Goal: Transaction & Acquisition: Purchase product/service

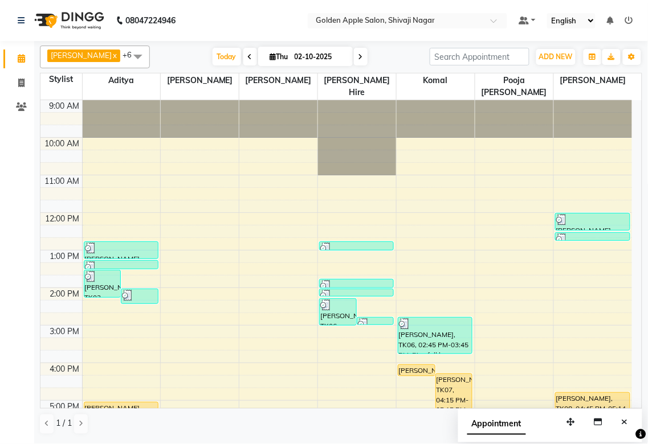
scroll to position [126, 0]
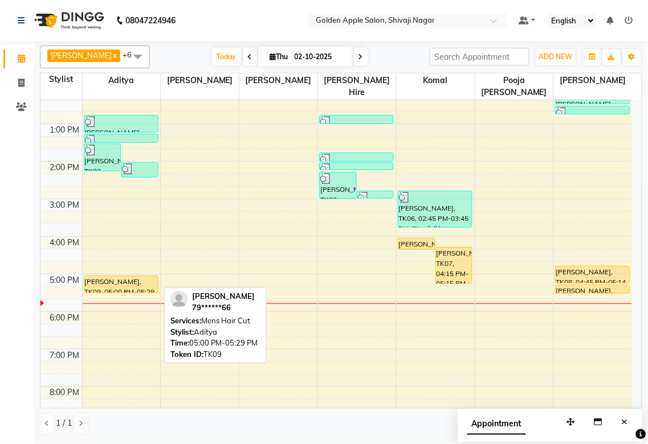
click at [138, 283] on div "Shrikant jagtap, TK09, 05:00 PM-05:29 PM, Mens Hair Cut" at bounding box center [121, 284] width 74 height 17
select select "1"
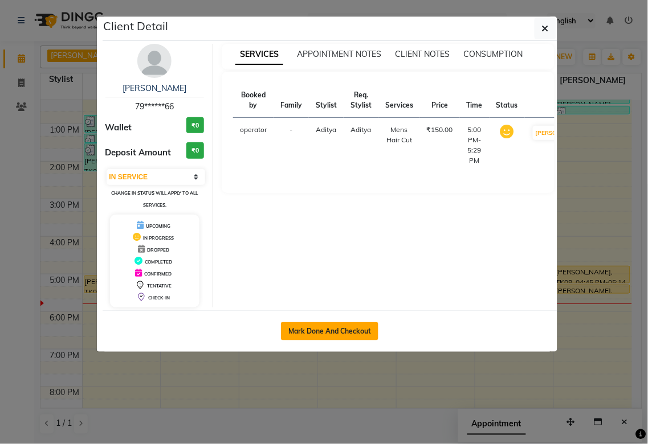
click at [287, 336] on button "Mark Done And Checkout" at bounding box center [329, 332] width 97 height 18
select select "6072"
select select "service"
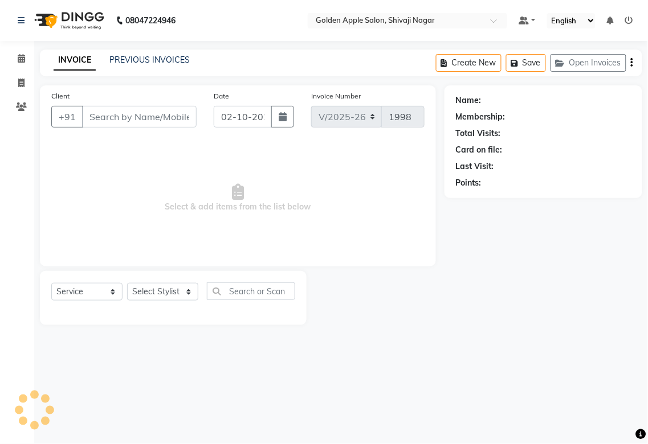
type input "79******66"
select select "54411"
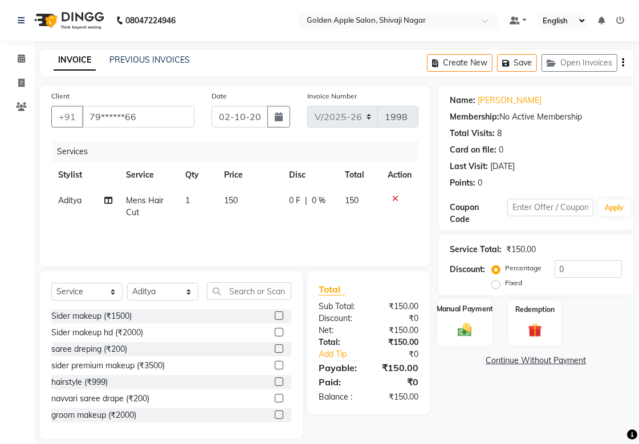
click at [470, 316] on div "Manual Payment" at bounding box center [464, 323] width 55 height 48
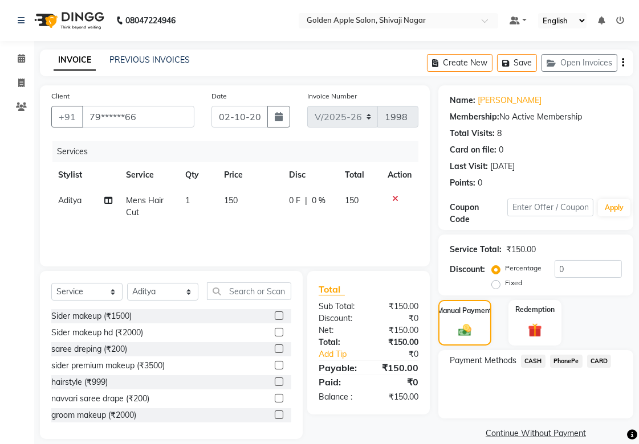
click at [565, 365] on span "PhonePe" at bounding box center [566, 361] width 32 height 13
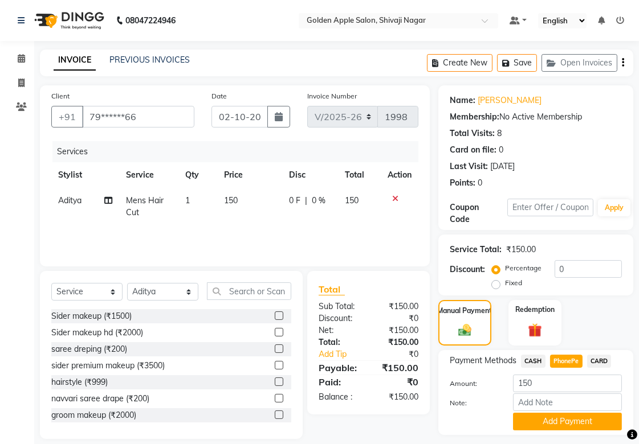
click at [531, 362] on span "CASH" at bounding box center [533, 361] width 25 height 13
click at [543, 429] on button "Add Payment" at bounding box center [567, 422] width 109 height 18
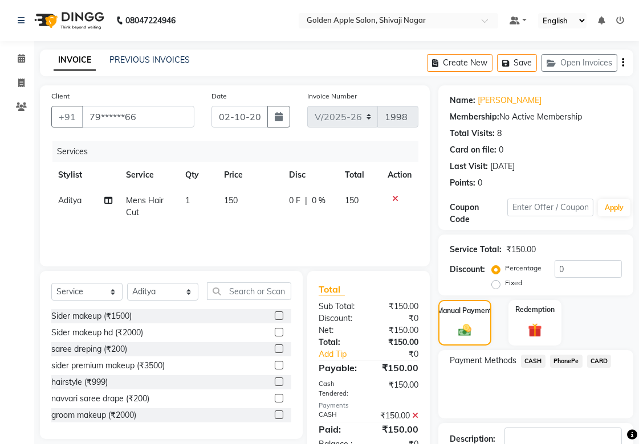
scroll to position [79, 0]
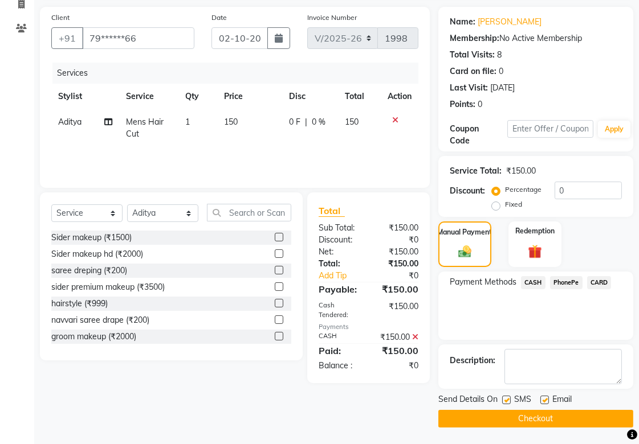
click at [502, 396] on label at bounding box center [506, 400] width 9 height 9
click at [502, 397] on input "checkbox" at bounding box center [505, 400] width 7 height 7
checkbox input "false"
click at [540, 401] on label at bounding box center [544, 400] width 9 height 9
click at [540, 401] on input "checkbox" at bounding box center [543, 400] width 7 height 7
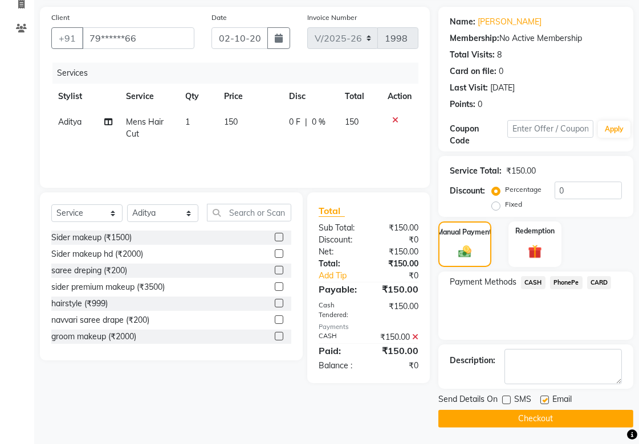
checkbox input "false"
click at [539, 414] on button "Checkout" at bounding box center [535, 419] width 195 height 18
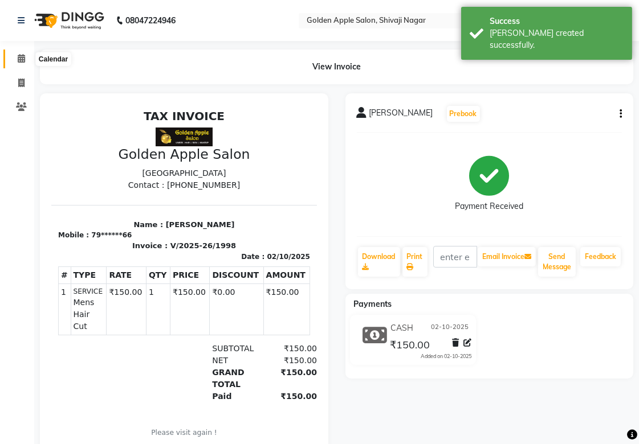
click at [26, 59] on span at bounding box center [21, 58] width 20 height 13
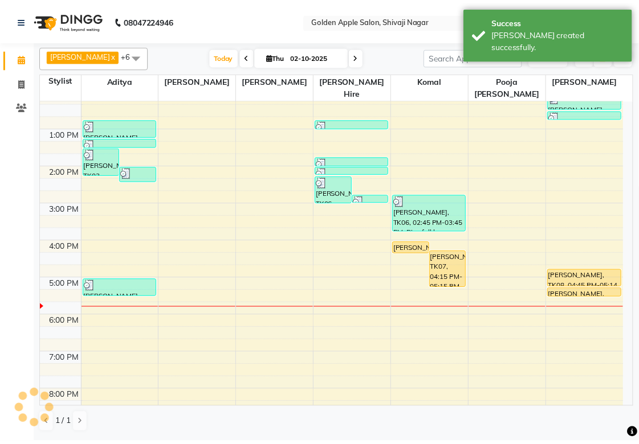
scroll to position [183, 0]
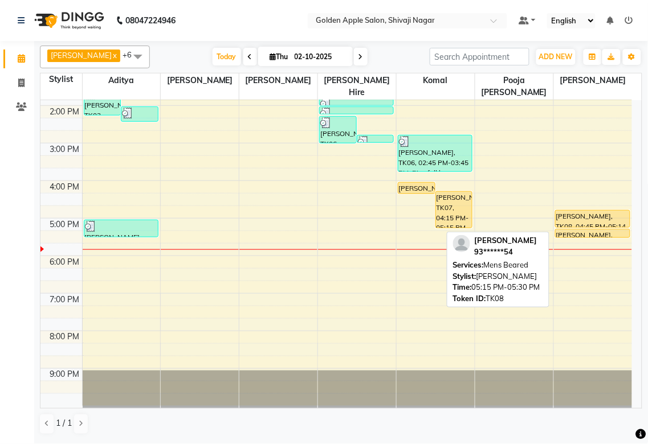
click at [590, 231] on div "rushikesh baviskar, TK08, 05:15 PM-05:30 PM, Mens Beared" at bounding box center [593, 234] width 74 height 8
select select "1"
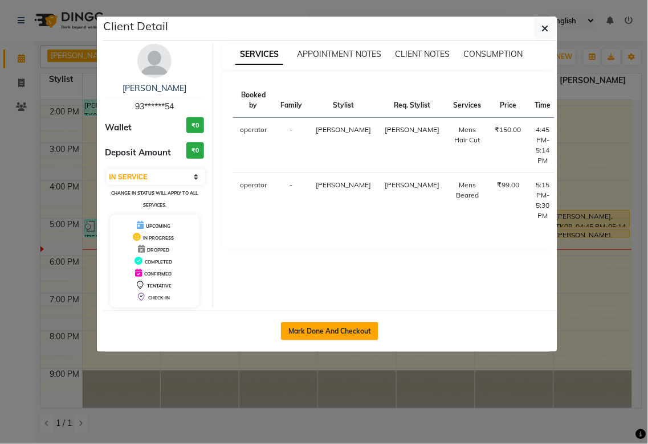
click at [321, 331] on button "Mark Done And Checkout" at bounding box center [329, 332] width 97 height 18
select select "service"
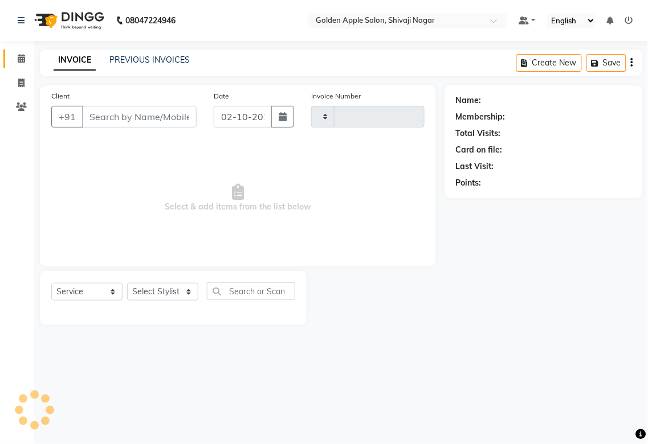
type input "1999"
select select "6072"
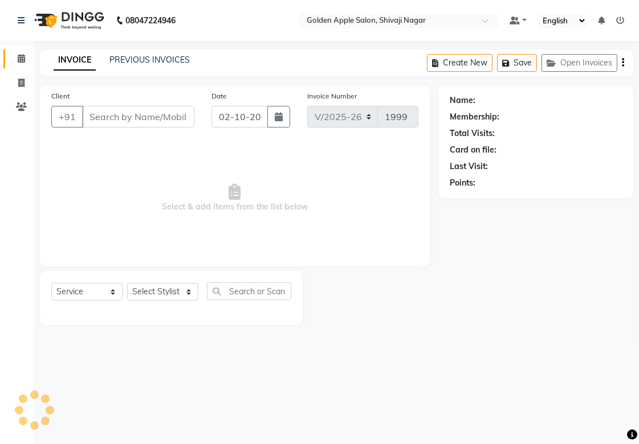
type input "93******54"
select select "87745"
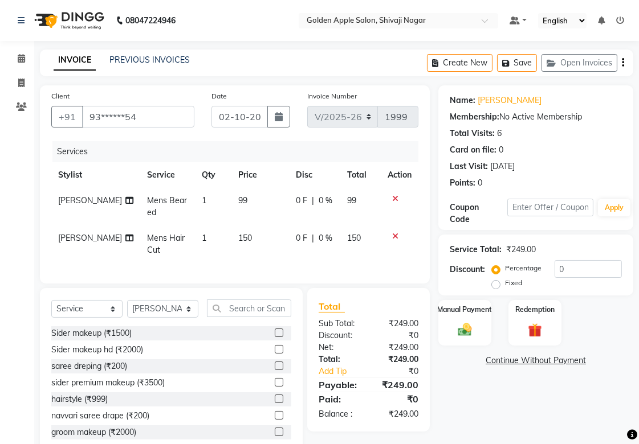
click at [395, 236] on icon at bounding box center [395, 236] width 6 height 8
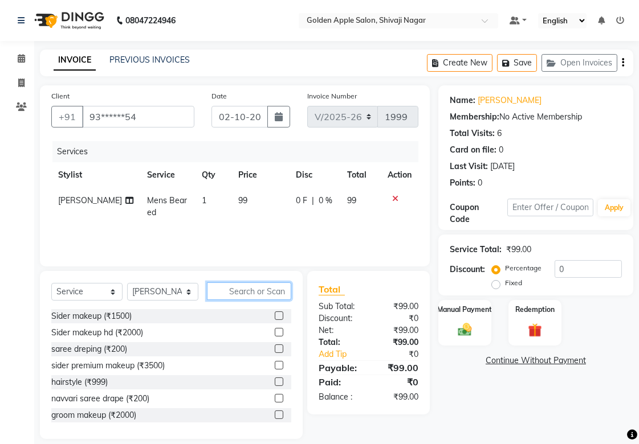
click at [229, 293] on input "text" at bounding box center [249, 292] width 84 height 18
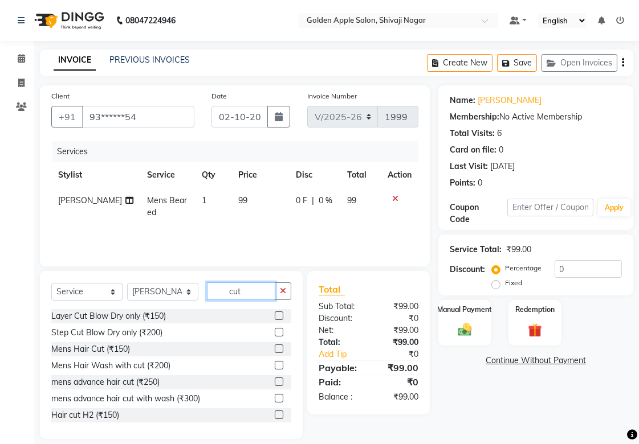
type input "cut"
click at [275, 365] on label at bounding box center [279, 365] width 9 height 9
click at [275, 365] on input "checkbox" at bounding box center [278, 365] width 7 height 7
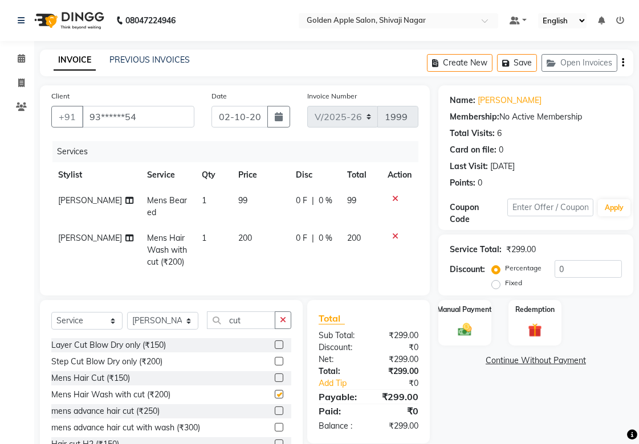
checkbox input "false"
click at [464, 321] on img at bounding box center [464, 329] width 23 height 17
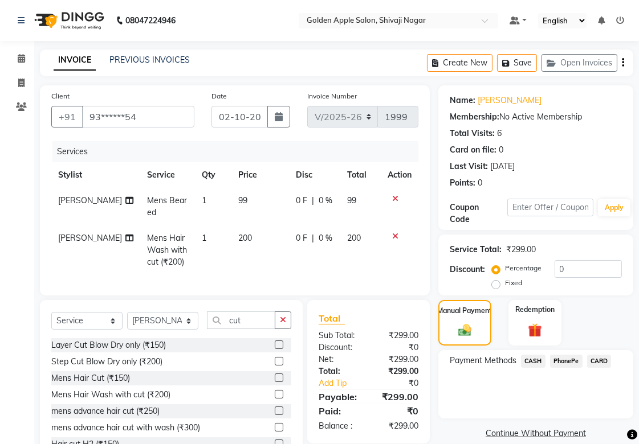
click at [565, 363] on span "PhonePe" at bounding box center [566, 361] width 32 height 13
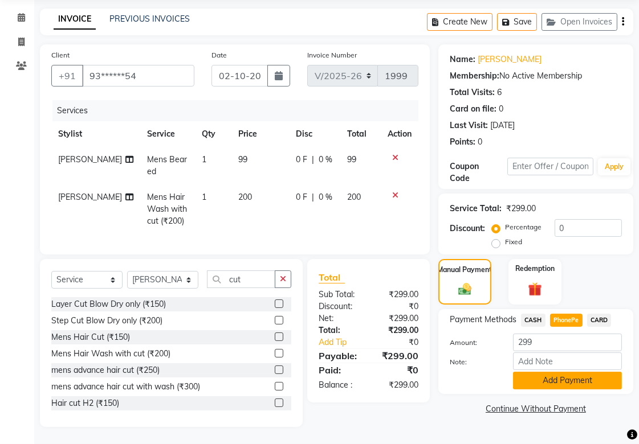
click at [565, 377] on button "Add Payment" at bounding box center [567, 381] width 109 height 18
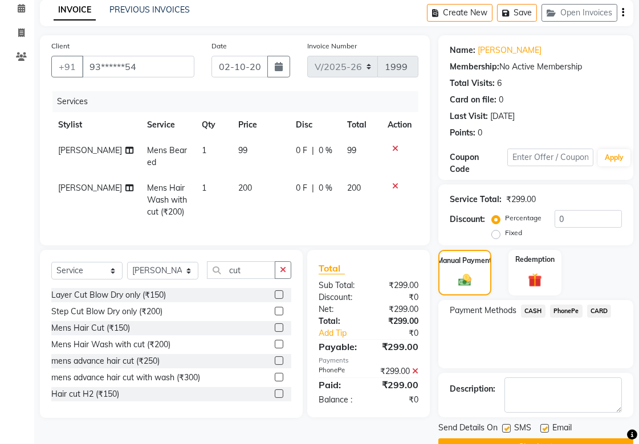
scroll to position [79, 0]
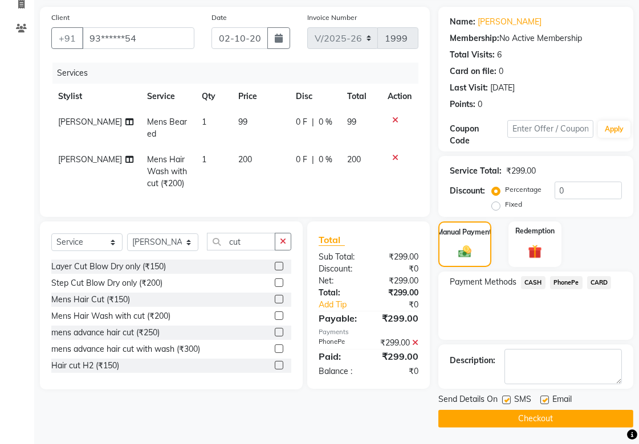
click at [502, 401] on label at bounding box center [506, 400] width 9 height 9
click at [502, 401] on input "checkbox" at bounding box center [505, 400] width 7 height 7
checkbox input "false"
click at [544, 397] on label at bounding box center [544, 400] width 9 height 9
click at [544, 397] on input "checkbox" at bounding box center [543, 400] width 7 height 7
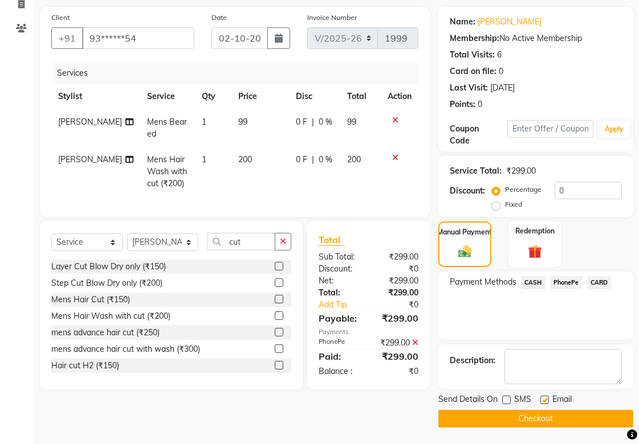
checkbox input "false"
click at [530, 419] on button "Checkout" at bounding box center [535, 419] width 195 height 18
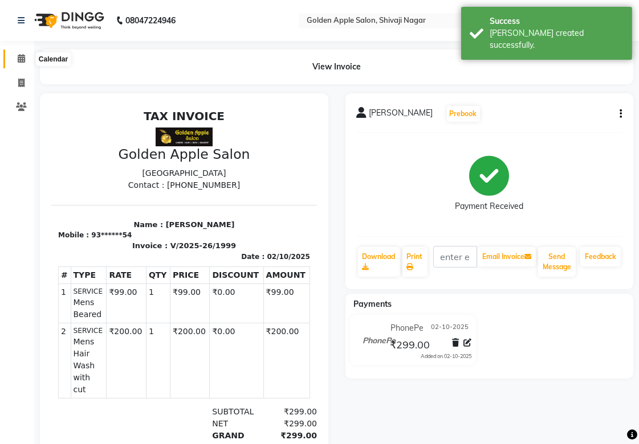
click at [26, 54] on span at bounding box center [21, 58] width 20 height 13
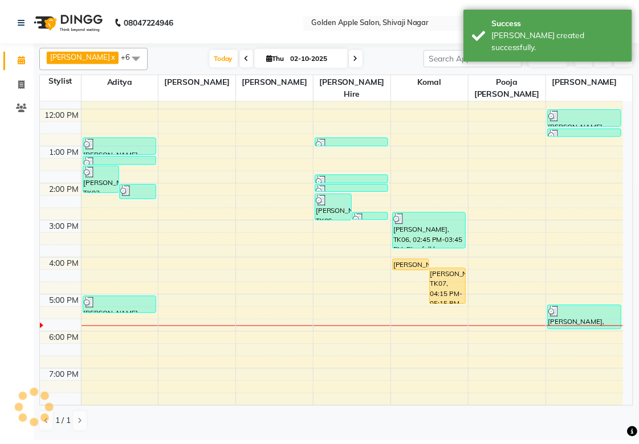
scroll to position [126, 0]
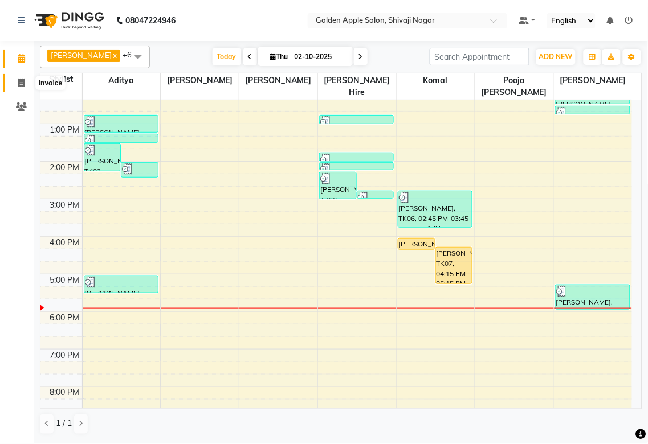
click at [24, 80] on icon at bounding box center [21, 83] width 6 height 9
select select "service"
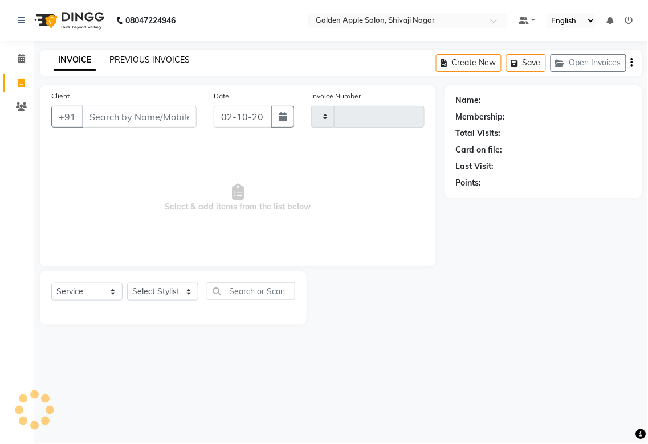
type input "2000"
select select "6072"
click at [123, 117] on input "Client" at bounding box center [139, 117] width 115 height 22
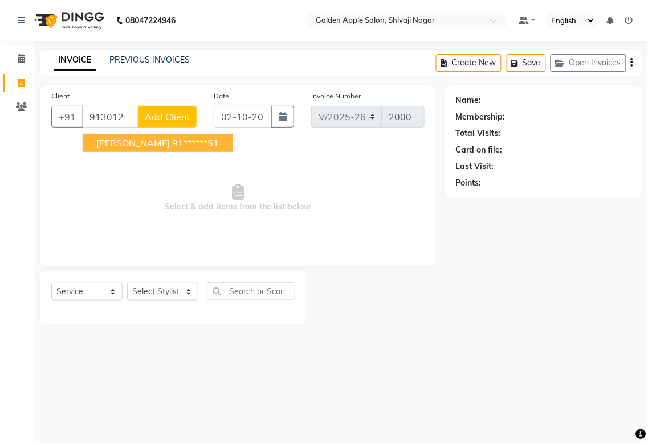
click at [127, 140] on span "[PERSON_NAME]" at bounding box center [133, 142] width 74 height 11
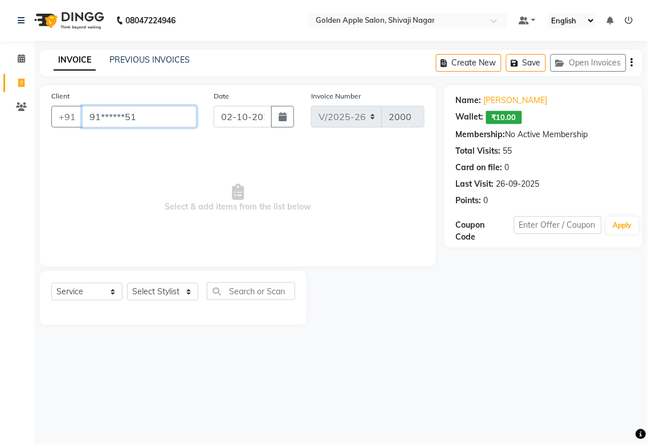
click at [161, 116] on input "91******51" at bounding box center [139, 117] width 115 height 22
type input "9"
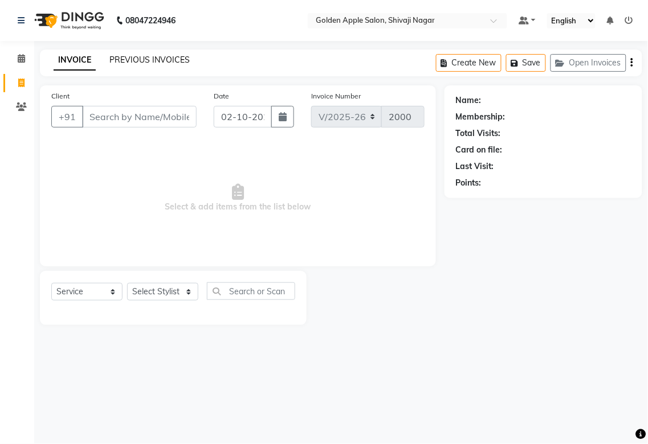
click at [124, 57] on link "PREVIOUS INVOICES" at bounding box center [149, 60] width 80 height 10
click at [149, 58] on link "PREVIOUS INVOICES" at bounding box center [149, 60] width 80 height 10
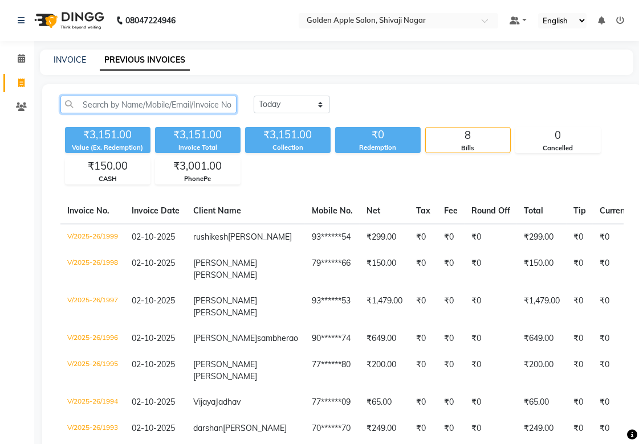
click at [143, 107] on input "text" at bounding box center [148, 105] width 176 height 18
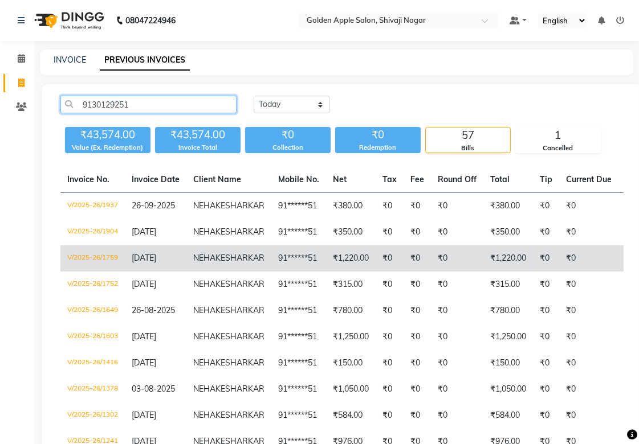
scroll to position [63, 0]
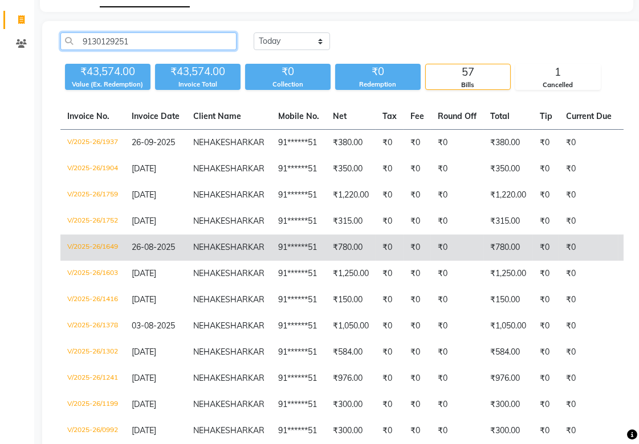
type input "9130129251"
click at [200, 252] on span "NEHA" at bounding box center [204, 247] width 22 height 10
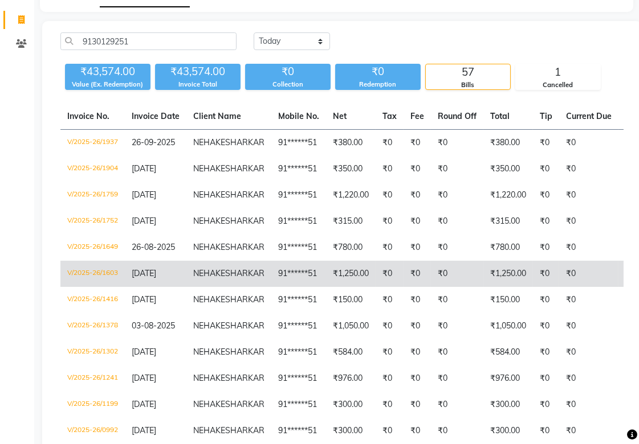
scroll to position [126, 0]
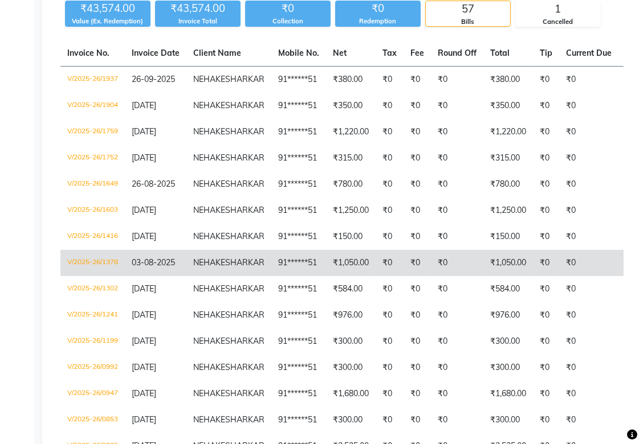
click at [326, 276] on td "₹1,050.00" at bounding box center [351, 263] width 50 height 26
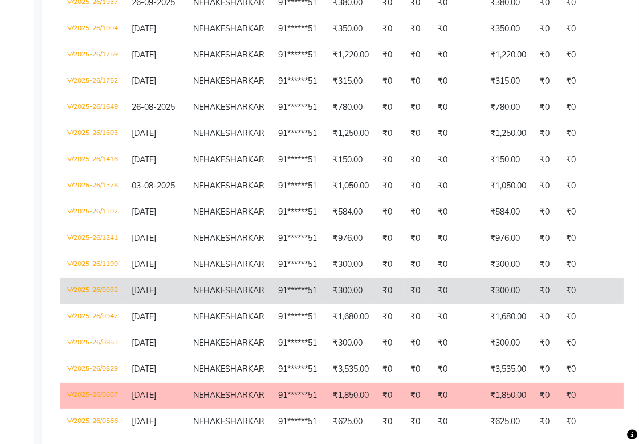
scroll to position [316, 0]
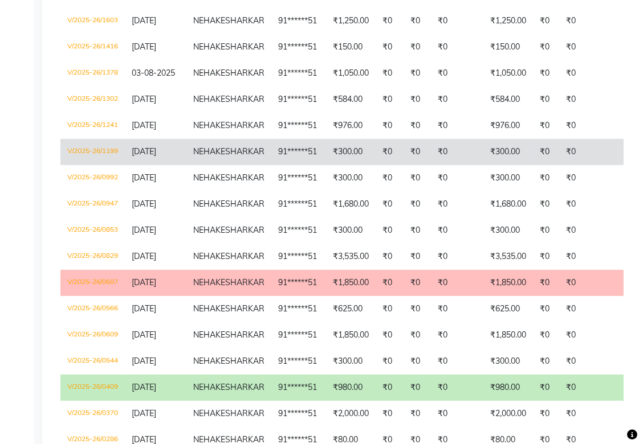
click at [274, 165] on td "91******51" at bounding box center [298, 152] width 55 height 26
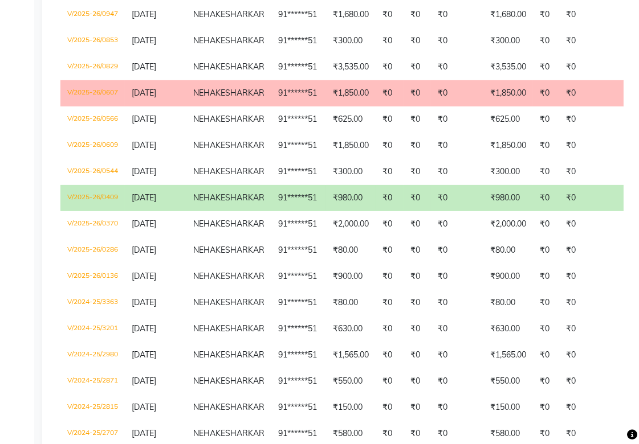
scroll to position [570, 0]
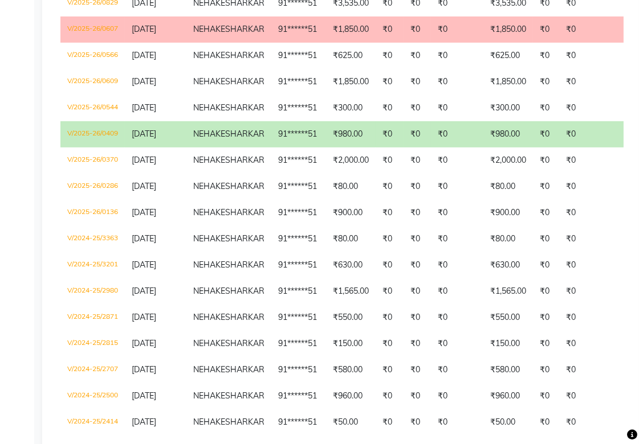
click at [330, 43] on td "₹1,850.00" at bounding box center [351, 30] width 50 height 26
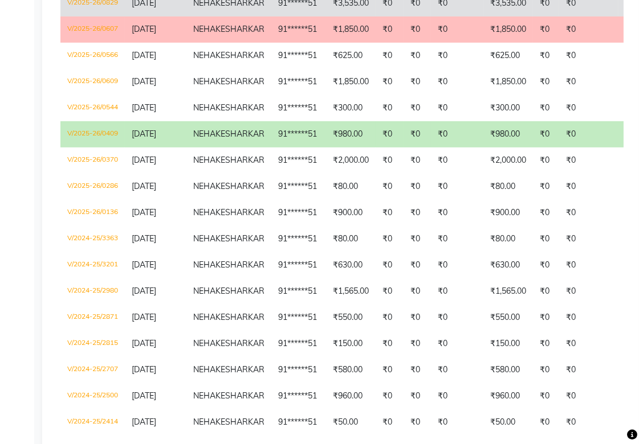
click at [459, 17] on td "₹0" at bounding box center [457, 3] width 52 height 26
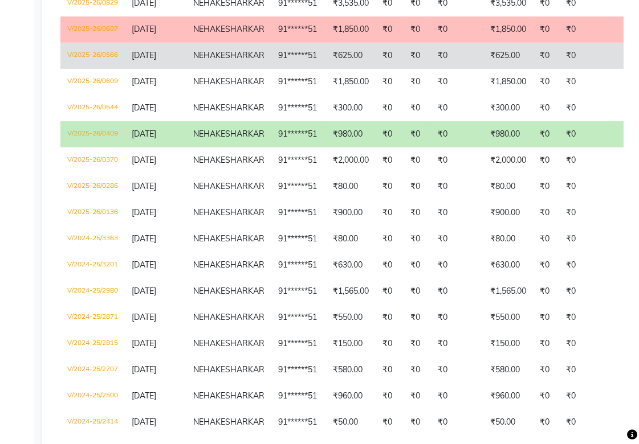
scroll to position [823, 0]
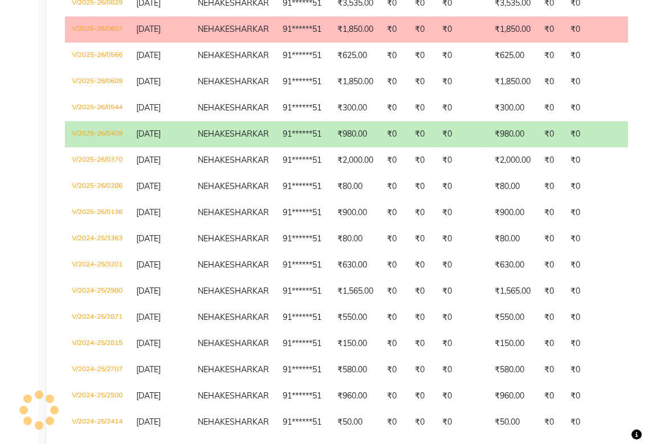
scroll to position [0, 0]
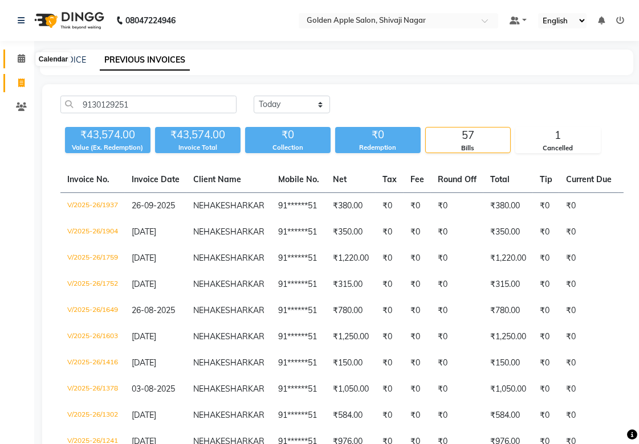
click at [21, 55] on icon at bounding box center [21, 58] width 7 height 9
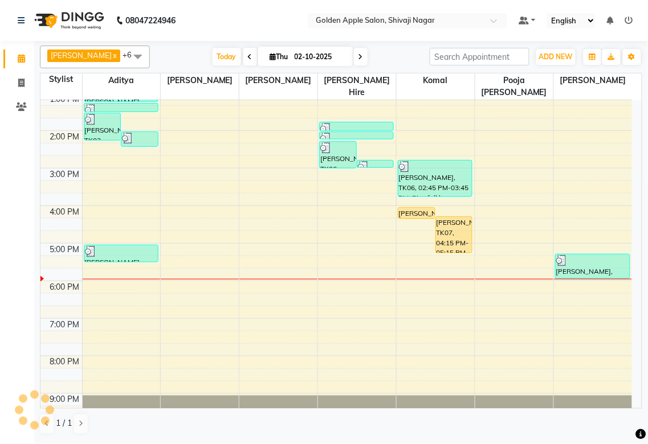
scroll to position [183, 0]
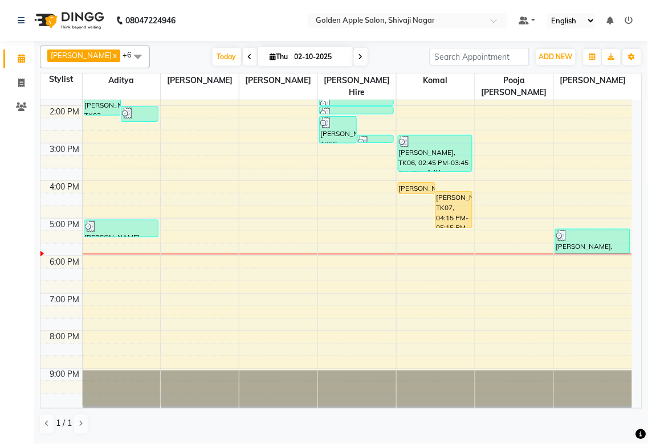
click at [499, 252] on div "9:00 AM 10:00 AM 11:00 AM 12:00 PM 1:00 PM 2:00 PM 3:00 PM 4:00 PM 5:00 PM 6:00…" at bounding box center [335, 162] width 591 height 488
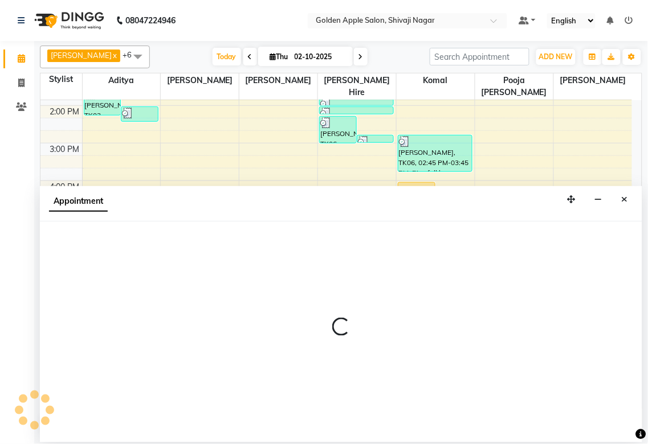
select select "89680"
select select "1065"
select select "tentative"
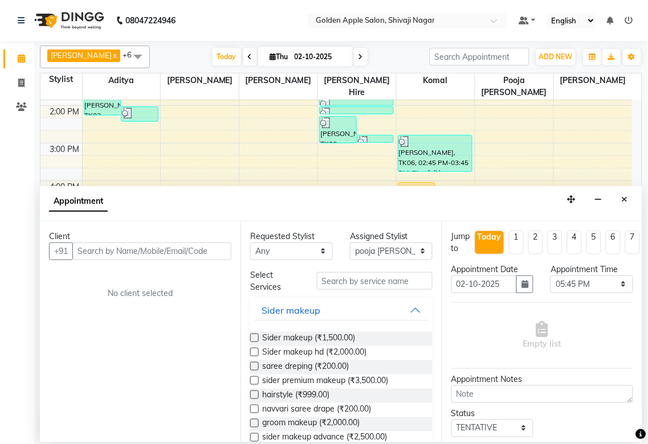
click at [187, 248] on input "text" at bounding box center [151, 252] width 159 height 18
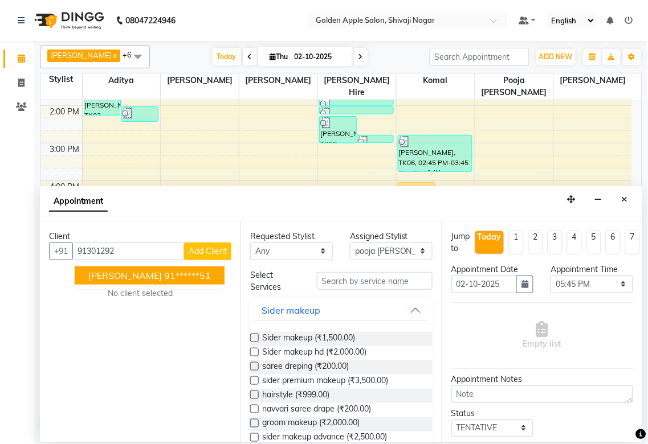
click at [187, 276] on ngb-highlight "91******51" at bounding box center [187, 275] width 47 height 11
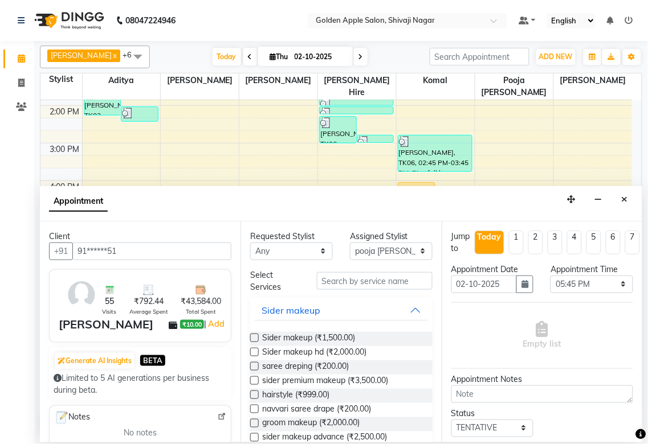
type input "91******51"
click at [277, 253] on select "Any Aditya Aparana Satarrdekar ashwini jopale Harshika Hire komal operator pooj…" at bounding box center [291, 252] width 83 height 18
select select "89680"
click at [250, 243] on select "Any Aditya Aparana Satarrdekar ashwini jopale Harshika Hire komal operator pooj…" at bounding box center [291, 252] width 83 height 18
click at [318, 280] on input "text" at bounding box center [375, 281] width 116 height 18
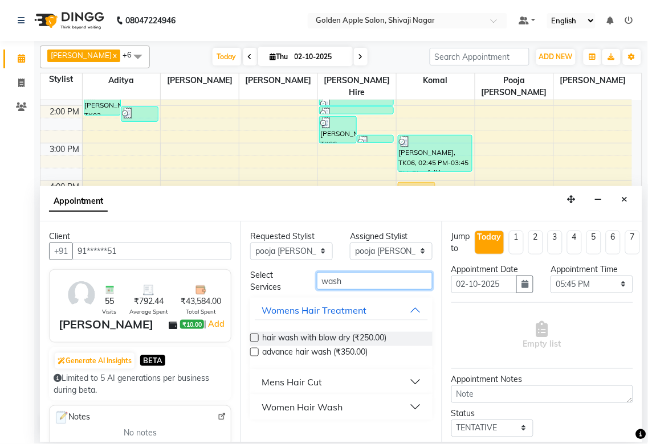
type input "wash"
click at [280, 407] on div "Women Hair Wash" at bounding box center [302, 408] width 81 height 14
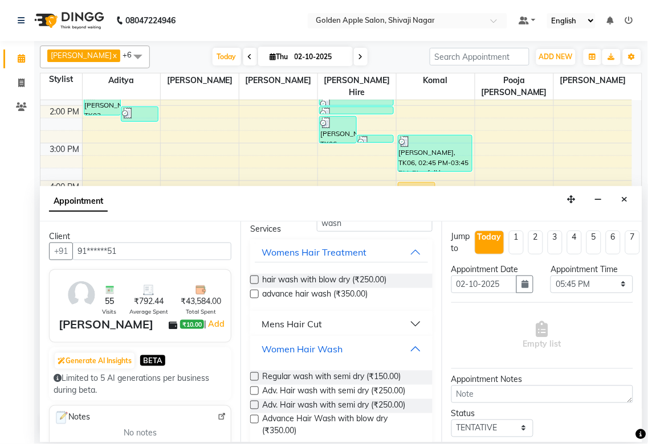
scroll to position [70, 0]
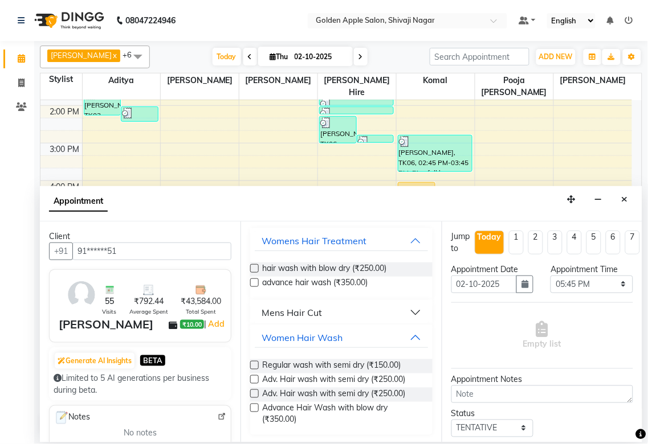
click at [256, 362] on label at bounding box center [254, 365] width 9 height 9
click at [256, 363] on input "checkbox" at bounding box center [253, 366] width 7 height 7
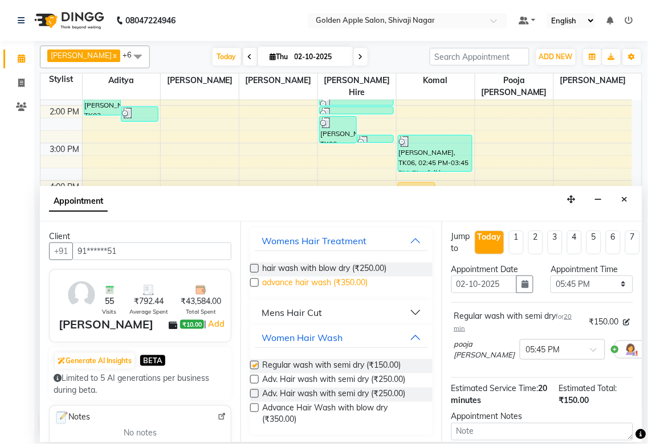
scroll to position [7, 0]
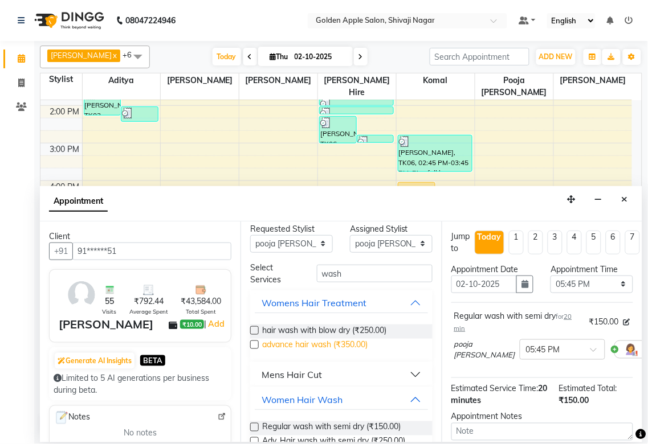
checkbox input "false"
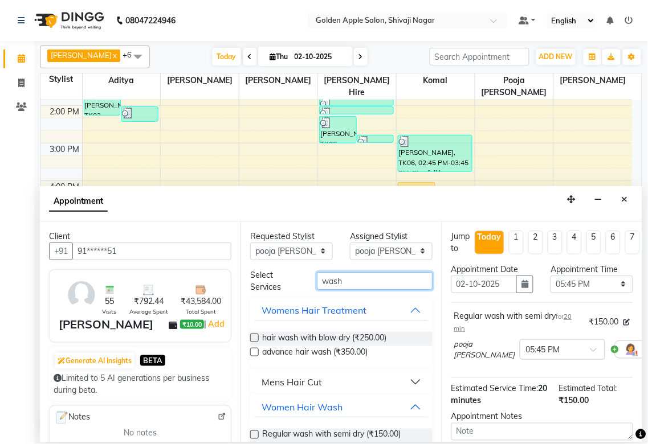
click at [352, 285] on input "wash" at bounding box center [375, 281] width 116 height 18
type input "w"
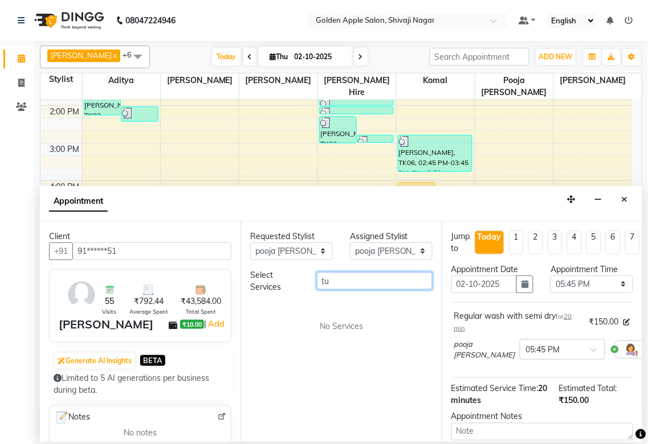
type input "t"
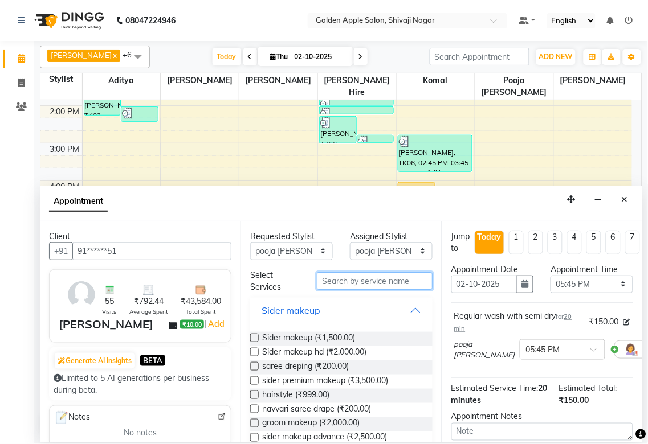
click at [331, 281] on input "text" at bounding box center [375, 281] width 116 height 18
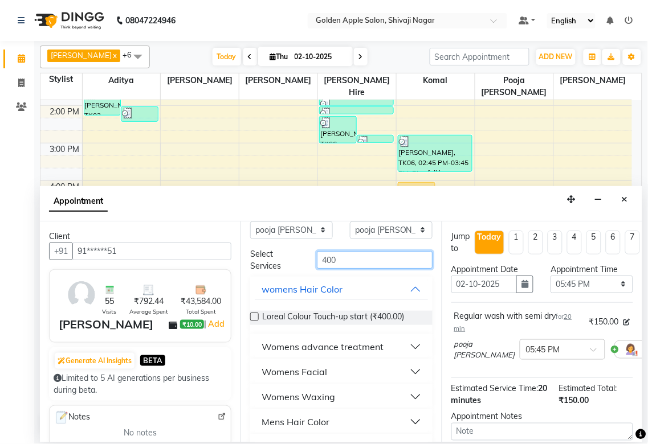
scroll to position [47, 0]
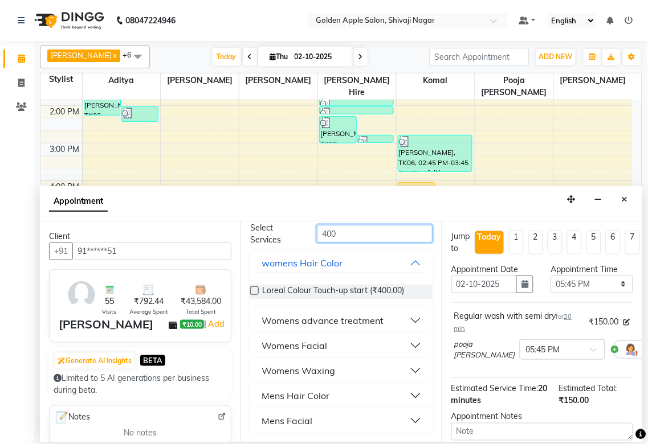
type input "400"
click at [255, 288] on label at bounding box center [254, 291] width 9 height 9
click at [255, 288] on input "checkbox" at bounding box center [253, 291] width 7 height 7
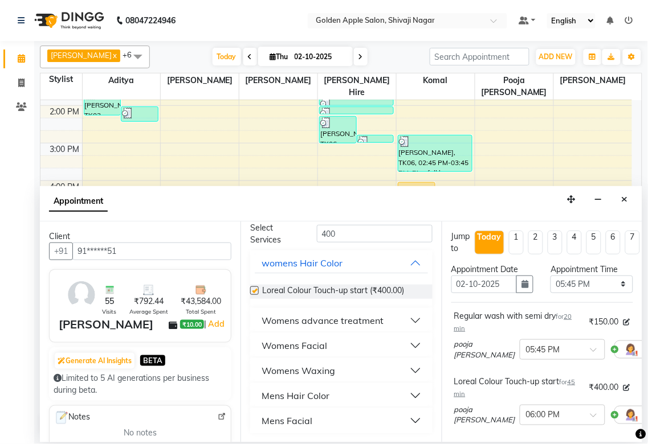
checkbox input "false"
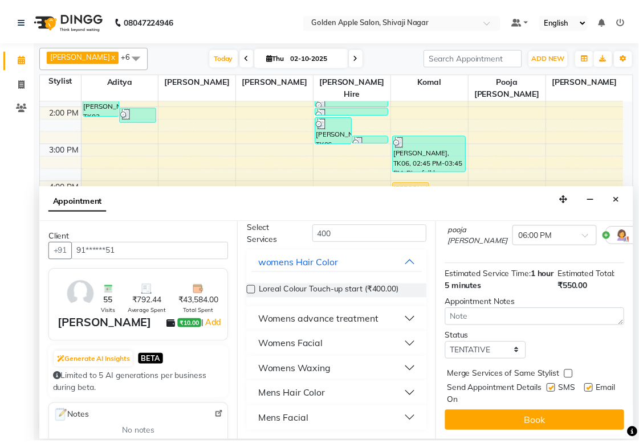
scroll to position [189, 0]
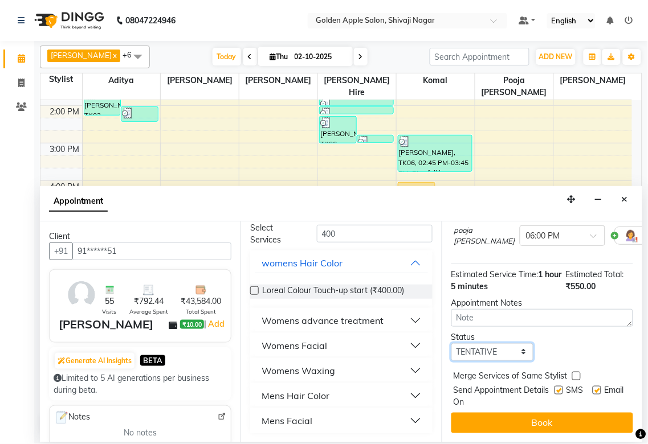
click at [505, 344] on select "Select TENTATIVE CONFIRM CHECK-IN UPCOMING" at bounding box center [492, 353] width 83 height 18
select select "confirm booking"
click at [451, 344] on select "Select TENTATIVE CONFIRM CHECK-IN UPCOMING" at bounding box center [492, 353] width 83 height 18
click at [554, 386] on label at bounding box center [558, 390] width 9 height 9
click at [554, 388] on input "checkbox" at bounding box center [557, 391] width 7 height 7
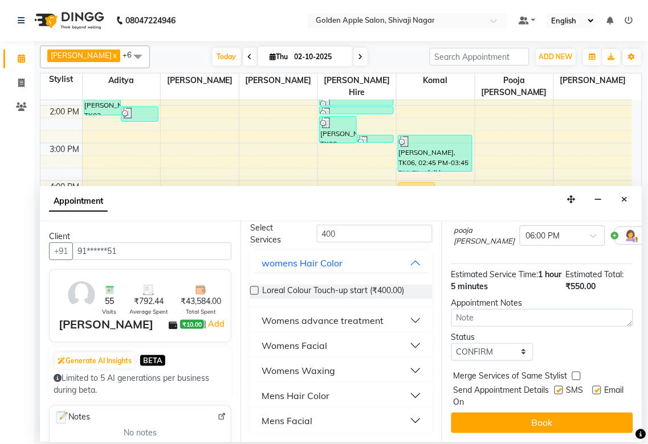
checkbox input "false"
click at [593, 386] on label at bounding box center [597, 390] width 9 height 9
click at [593, 388] on input "checkbox" at bounding box center [596, 391] width 7 height 7
checkbox input "false"
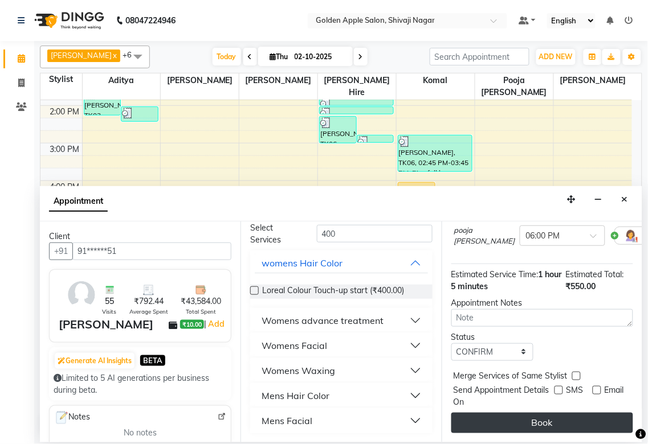
click at [543, 413] on button "Book" at bounding box center [542, 423] width 182 height 21
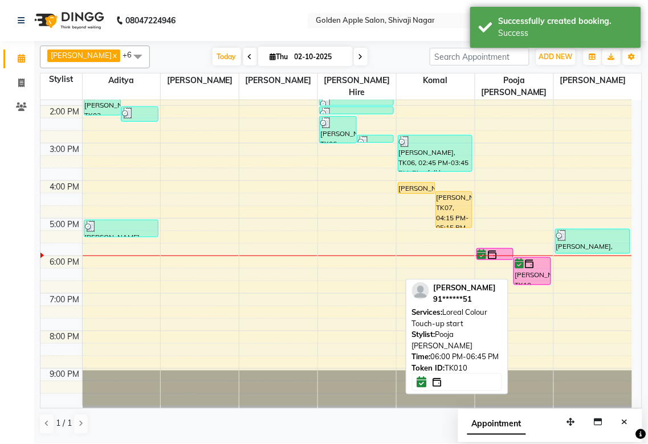
click at [542, 268] on div at bounding box center [532, 264] width 35 height 11
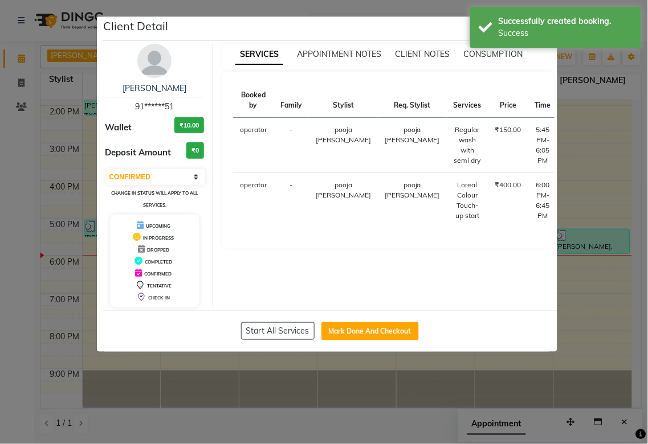
click at [601, 128] on button "START" at bounding box center [612, 133] width 23 height 14
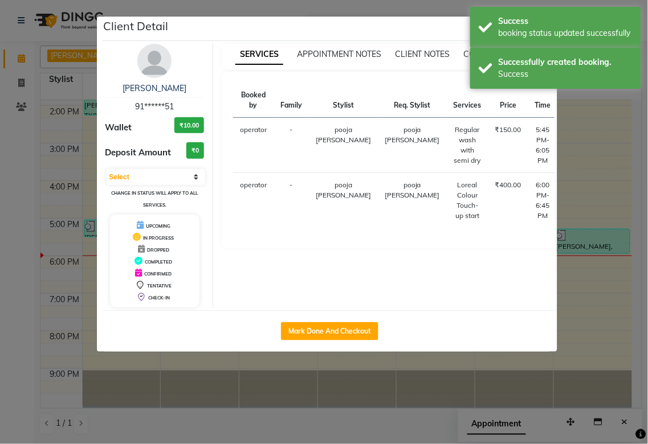
click at [617, 189] on button "START" at bounding box center [628, 188] width 23 height 14
select select "1"
click at [576, 207] on ngb-modal-window "Client Detail NEHA KESHARKAR 91******51 Wallet ₹10.00 Deposit Amount ₹0 Select …" at bounding box center [324, 222] width 648 height 444
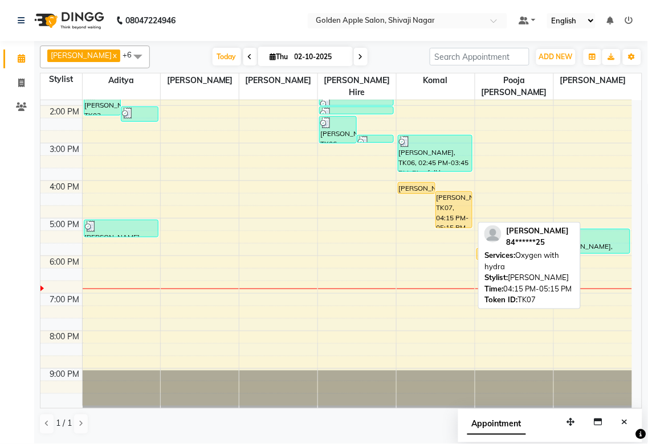
click at [449, 202] on div "ruchika bawiskar, TK07, 04:15 PM-05:15 PM, Oxygen with hydra" at bounding box center [454, 210] width 36 height 36
select select "1"
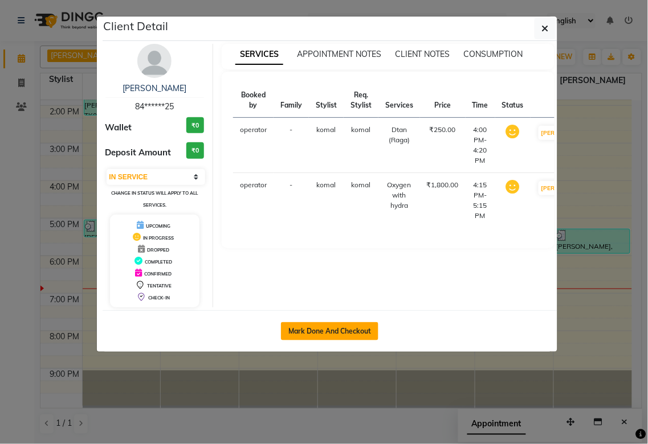
click at [345, 333] on button "Mark Done And Checkout" at bounding box center [329, 332] width 97 height 18
select select "service"
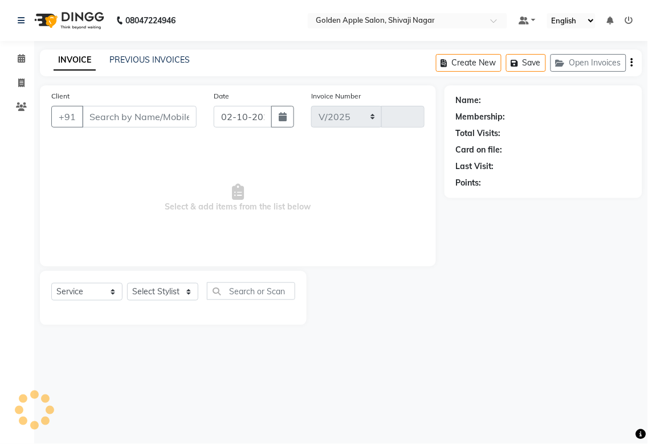
select select "6072"
type input "2000"
type input "84******25"
select select "92063"
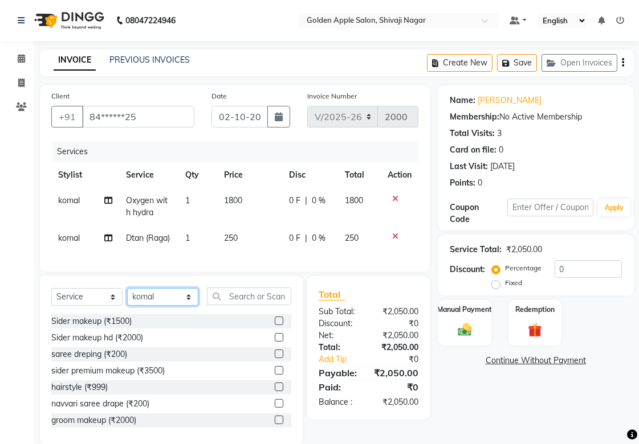
click at [186, 306] on select "Select Stylist Aditya Aparana Satarrdekar ashwini jopale Harshika Hire komal op…" at bounding box center [162, 297] width 71 height 18
click at [230, 305] on input "text" at bounding box center [249, 297] width 84 height 18
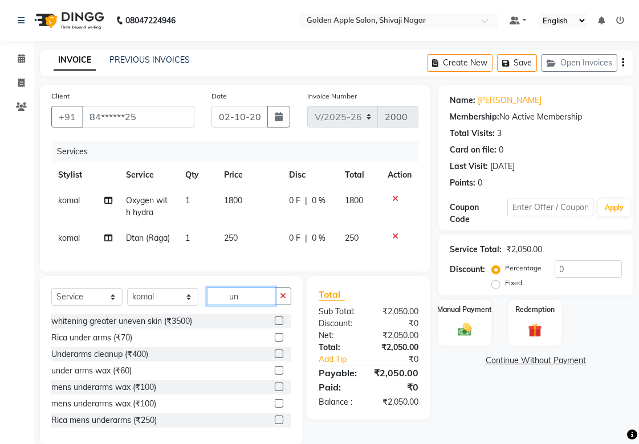
type input "un"
click at [275, 342] on label at bounding box center [279, 337] width 9 height 9
click at [275, 342] on input "checkbox" at bounding box center [278, 337] width 7 height 7
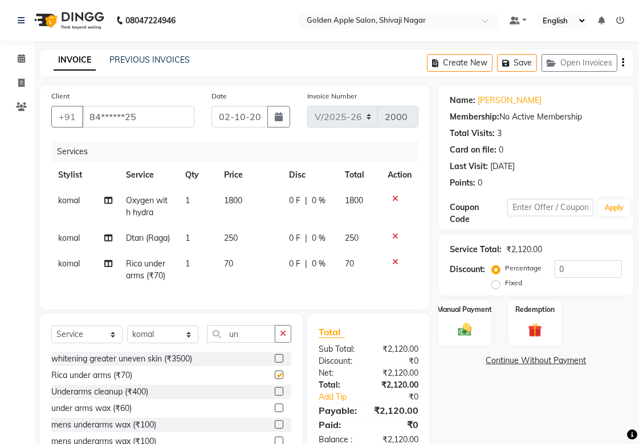
checkbox input "false"
click at [251, 343] on input "un" at bounding box center [241, 334] width 68 height 18
type input "u"
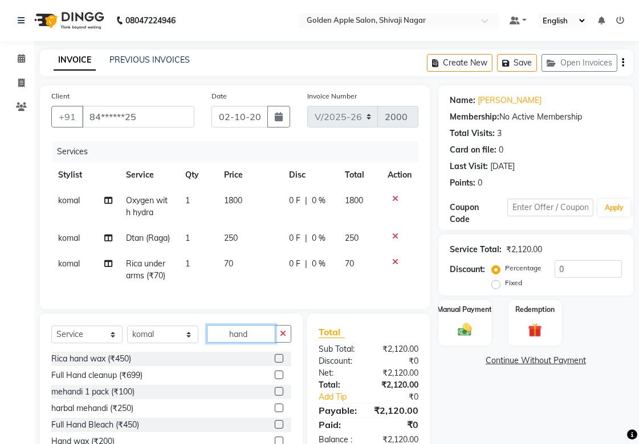
scroll to position [76, 0]
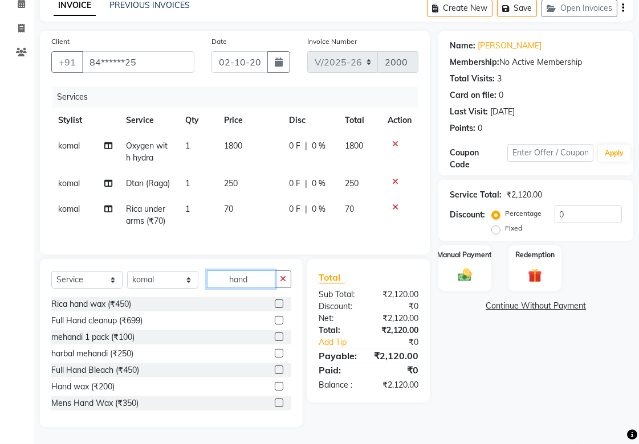
type input "hand"
click at [191, 285] on select "Select Stylist Aditya Aparana Satarrdekar ashwini jopale Harshika Hire komal op…" at bounding box center [162, 280] width 71 height 18
select select "43898"
click at [127, 271] on select "Select Stylist Aditya Aparana Satarrdekar ashwini jopale Harshika Hire komal op…" at bounding box center [162, 280] width 71 height 18
click at [252, 284] on input "hand" at bounding box center [241, 280] width 68 height 18
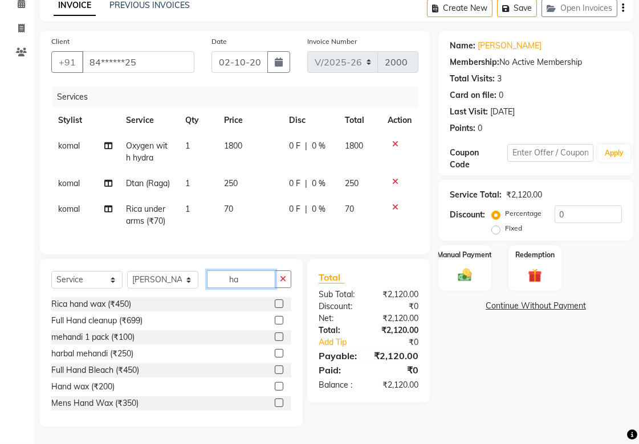
type input "h"
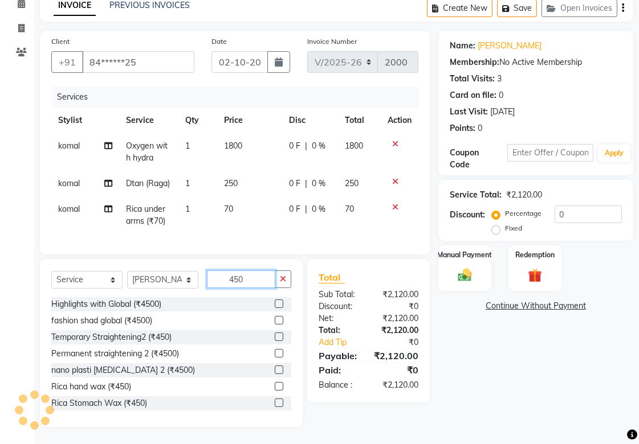
type input "450"
click at [275, 388] on label at bounding box center [279, 386] width 9 height 9
click at [275, 388] on input "checkbox" at bounding box center [278, 386] width 7 height 7
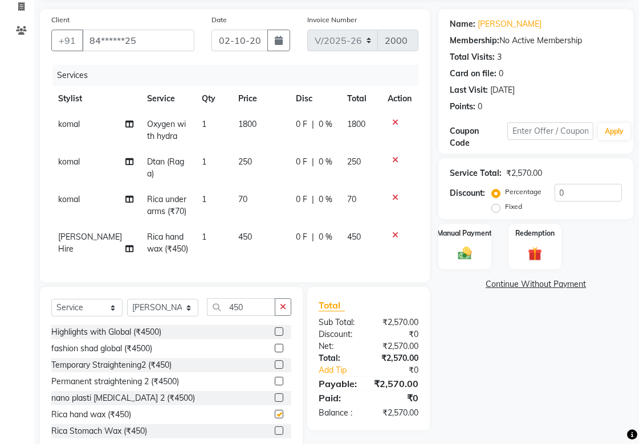
checkbox input "false"
click at [250, 316] on input "450" at bounding box center [241, 308] width 68 height 18
type input "4"
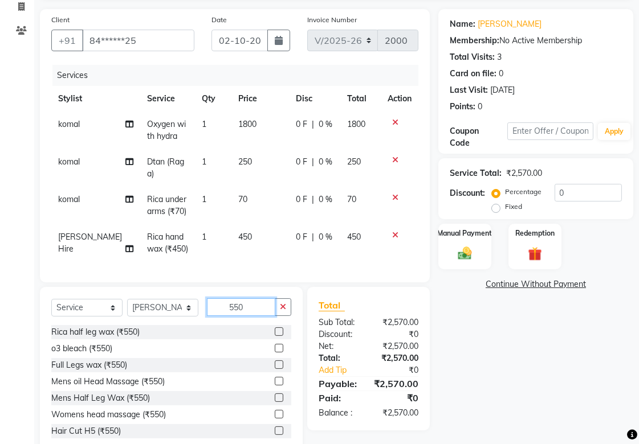
type input "550"
click at [275, 336] on label at bounding box center [279, 332] width 9 height 9
click at [275, 336] on input "checkbox" at bounding box center [278, 332] width 7 height 7
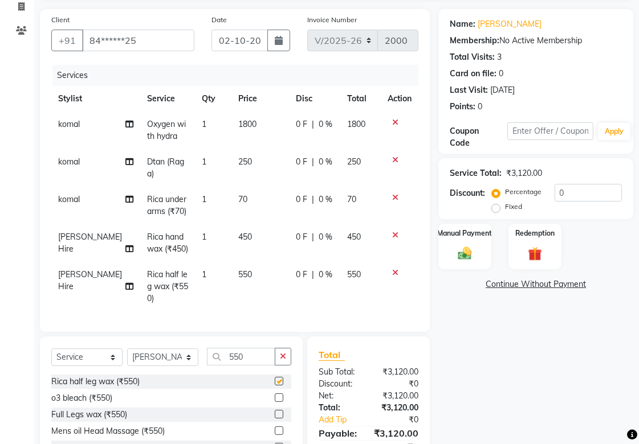
checkbox input "false"
click at [191, 366] on select "Select Stylist Aditya Aparana Satarrdekar ashwini jopale Harshika Hire komal op…" at bounding box center [162, 358] width 71 height 18
select select "92063"
click at [127, 358] on select "Select Stylist Aditya Aparana Satarrdekar ashwini jopale Harshika Hire komal op…" at bounding box center [162, 358] width 71 height 18
click at [251, 366] on input "550" at bounding box center [241, 357] width 68 height 18
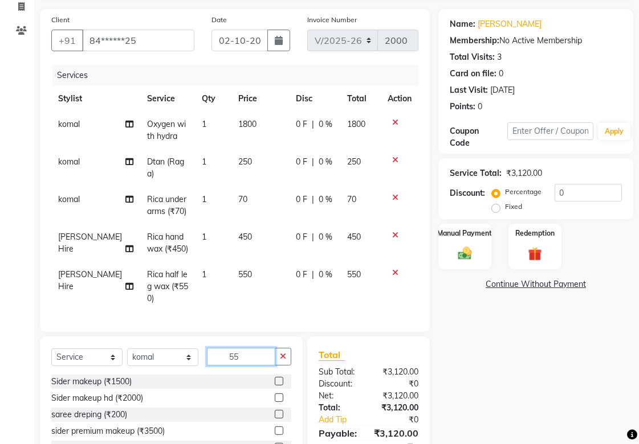
type input "5"
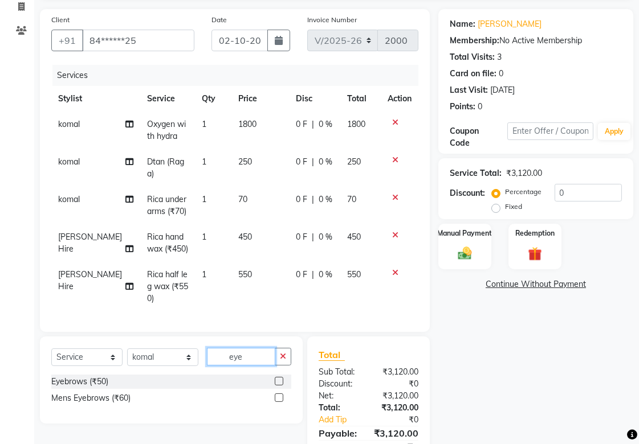
type input "eye"
click at [277, 386] on label at bounding box center [279, 381] width 9 height 9
click at [277, 386] on input "checkbox" at bounding box center [278, 381] width 7 height 7
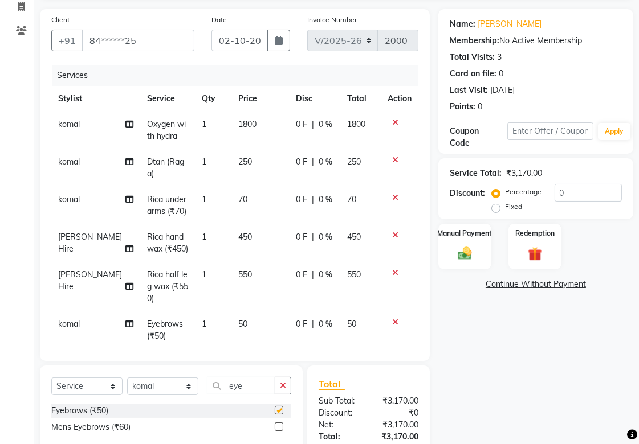
checkbox input "false"
click at [260, 391] on input "eye" at bounding box center [241, 386] width 68 height 18
type input "e"
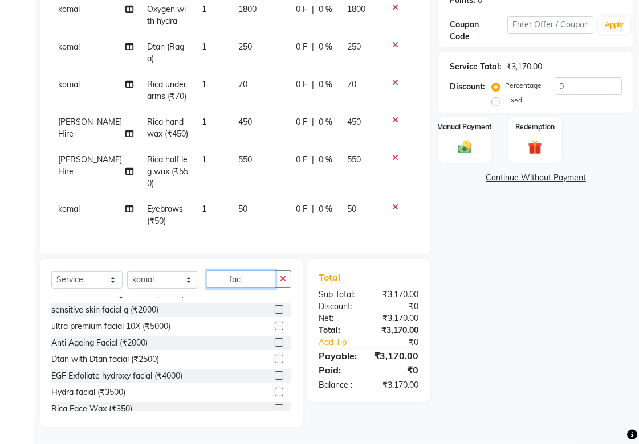
scroll to position [190, 0]
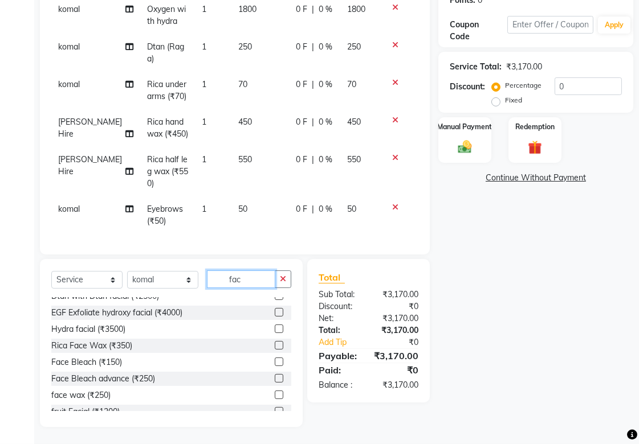
type input "fac"
click at [275, 342] on label at bounding box center [279, 345] width 9 height 9
click at [275, 342] on input "checkbox" at bounding box center [278, 345] width 7 height 7
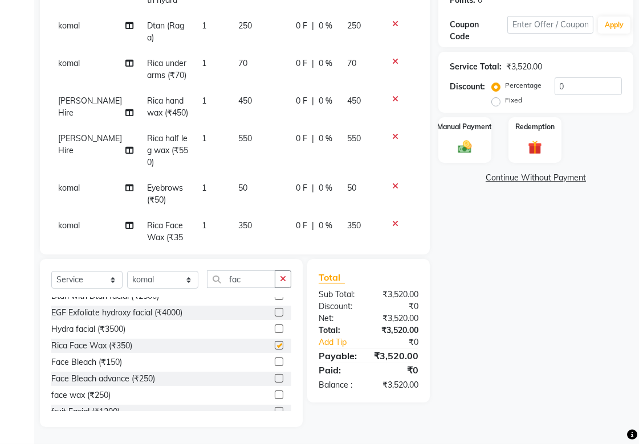
checkbox input "false"
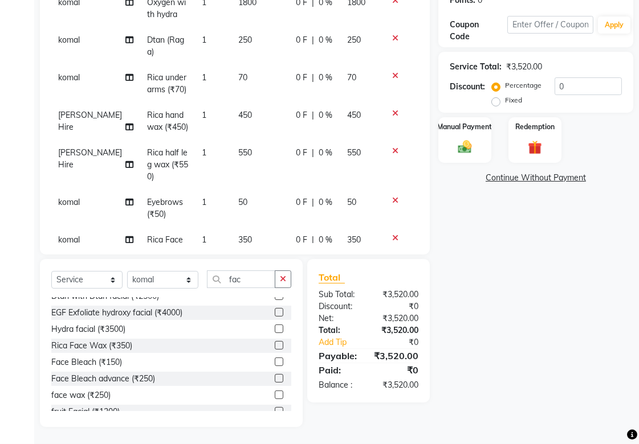
scroll to position [0, 0]
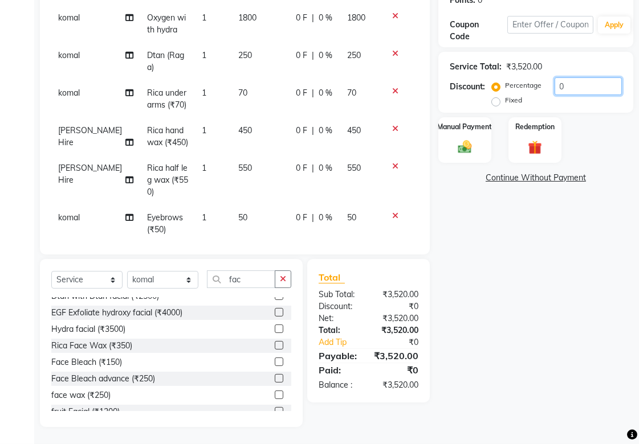
click at [565, 86] on input "0" at bounding box center [587, 86] width 67 height 18
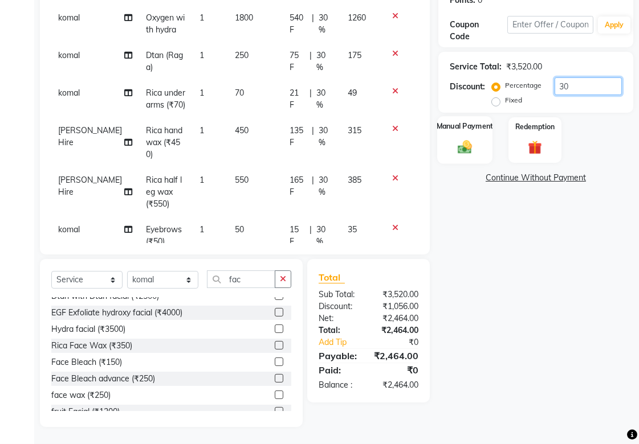
type input "30"
click at [474, 150] on img at bounding box center [464, 146] width 23 height 17
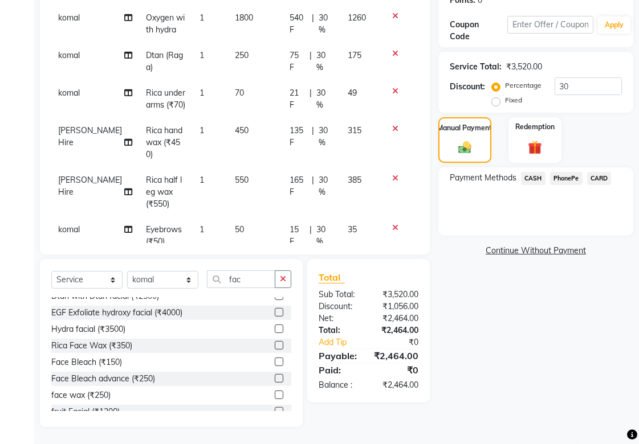
click at [564, 177] on span "PhonePe" at bounding box center [566, 178] width 32 height 13
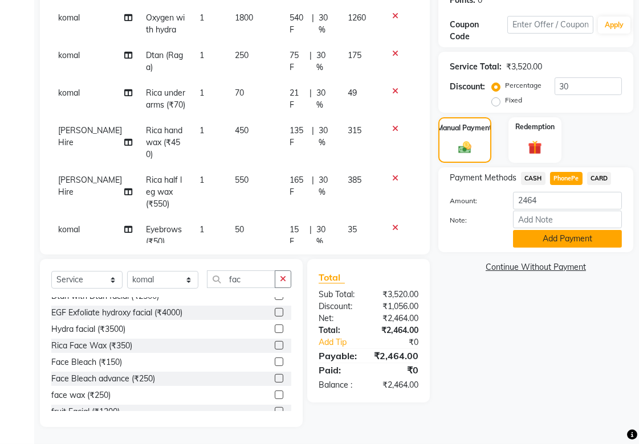
click at [529, 236] on button "Add Payment" at bounding box center [567, 239] width 109 height 18
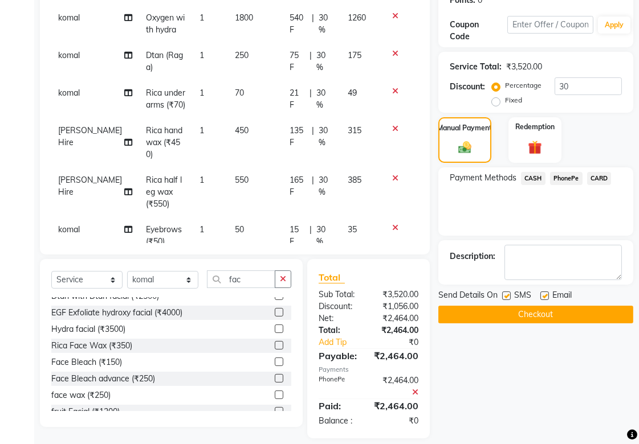
scroll to position [208, 0]
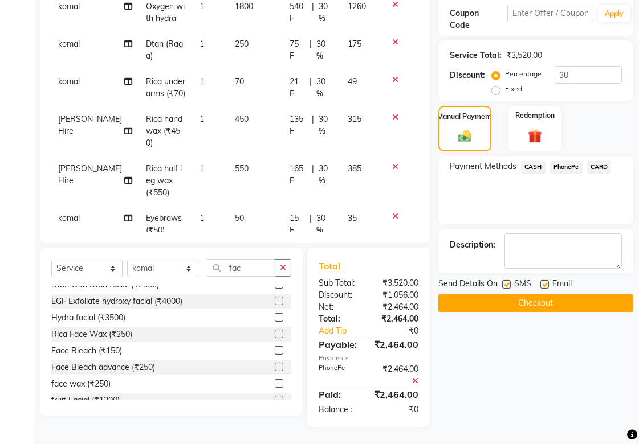
click at [516, 295] on button "Checkout" at bounding box center [535, 304] width 195 height 18
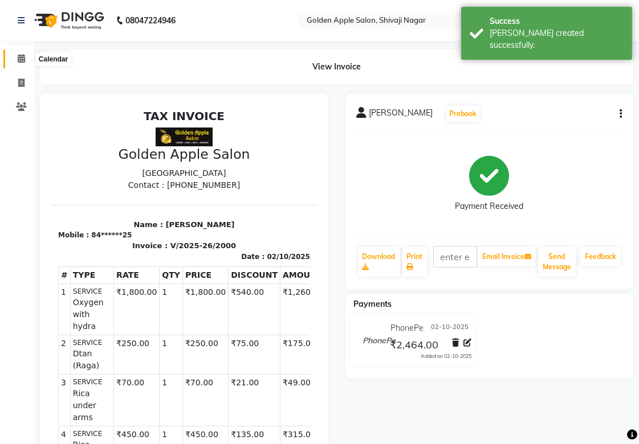
click at [25, 63] on span at bounding box center [21, 58] width 20 height 13
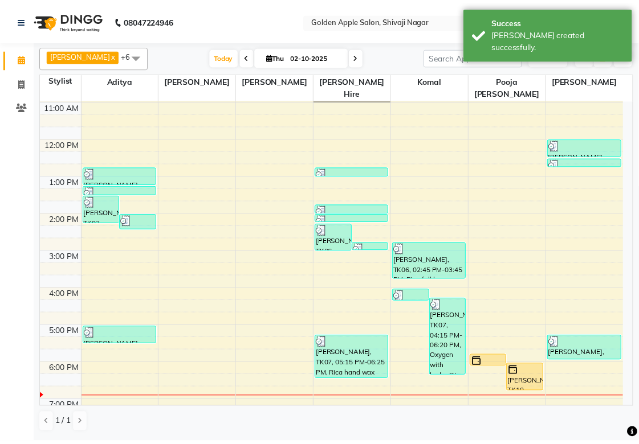
scroll to position [126, 0]
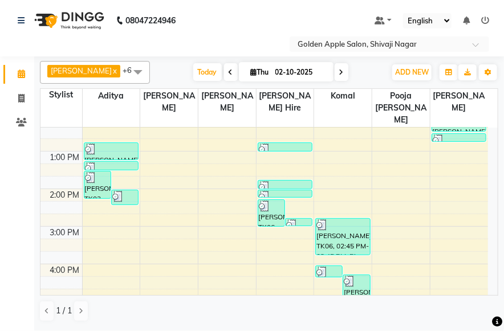
click at [346, 68] on div "Today Thu 02-10-2025" at bounding box center [271, 72] width 230 height 17
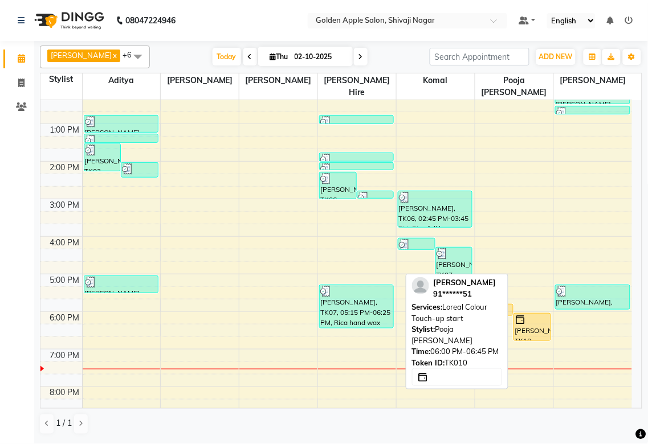
click at [516, 334] on div "NEHA KESHARKAR, TK10, 06:00 PM-06:45 PM, Loreal Colour Touch-up start" at bounding box center [532, 327] width 36 height 27
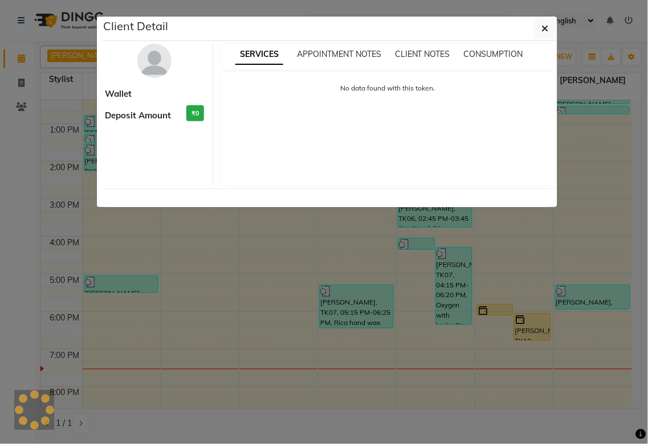
select select "1"
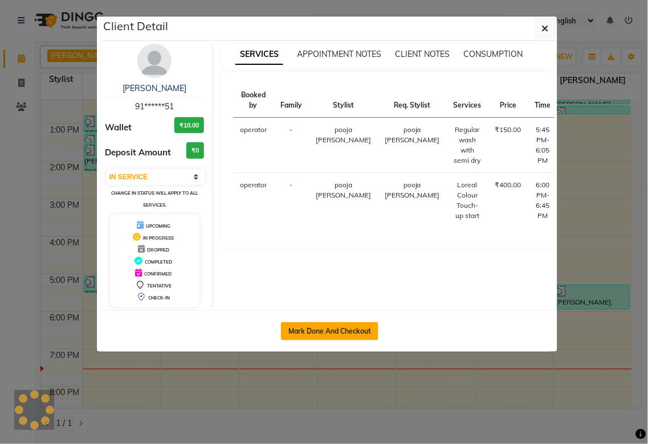
click at [357, 335] on button "Mark Done And Checkout" at bounding box center [329, 332] width 97 height 18
select select "6072"
select select "service"
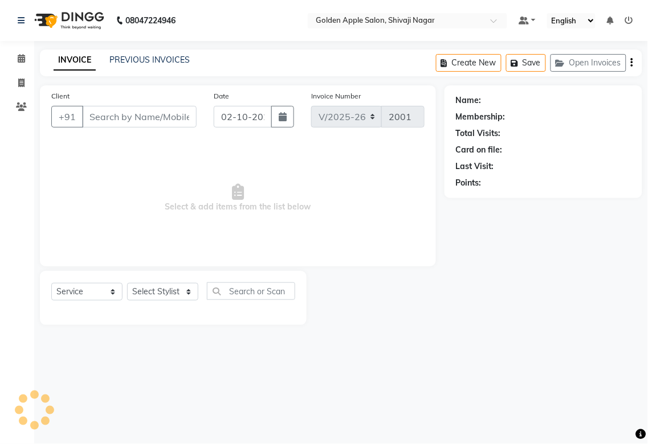
type input "91******51"
select select "89680"
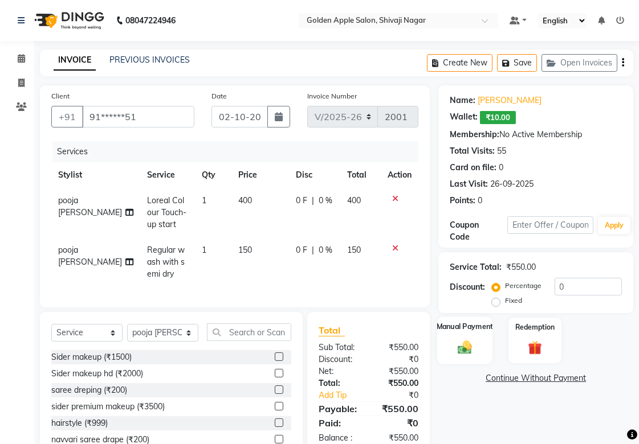
click at [454, 348] on img at bounding box center [464, 347] width 23 height 17
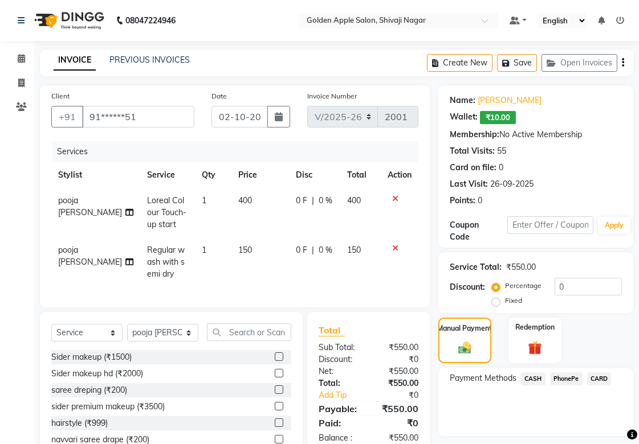
click at [568, 378] on span "PhonePe" at bounding box center [566, 379] width 32 height 13
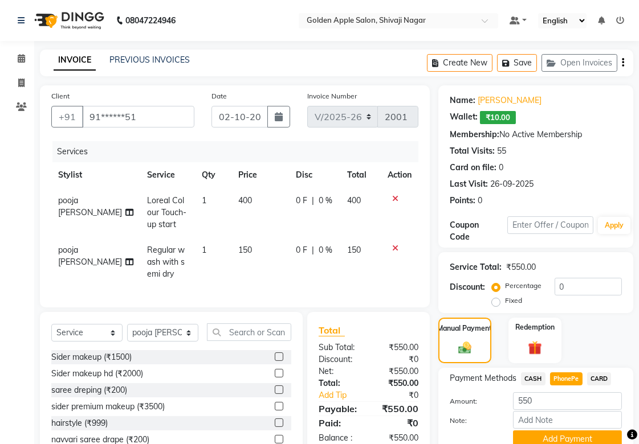
scroll to position [63, 0]
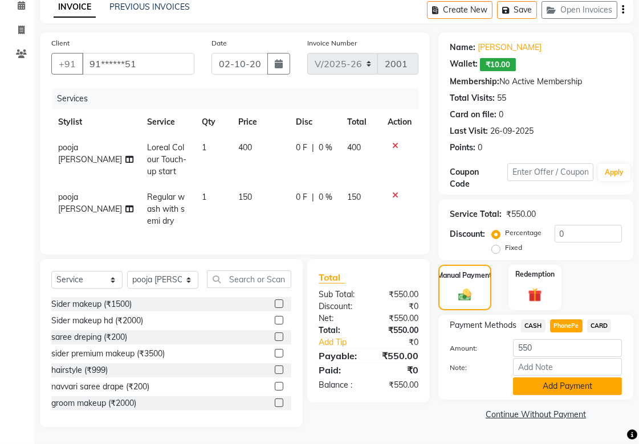
click at [567, 378] on button "Add Payment" at bounding box center [567, 387] width 109 height 18
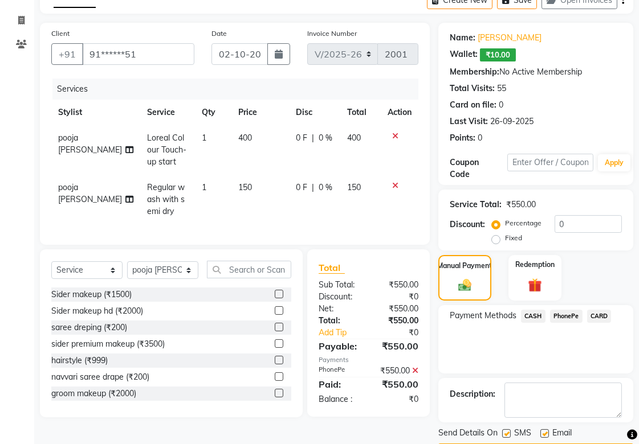
scroll to position [97, 0]
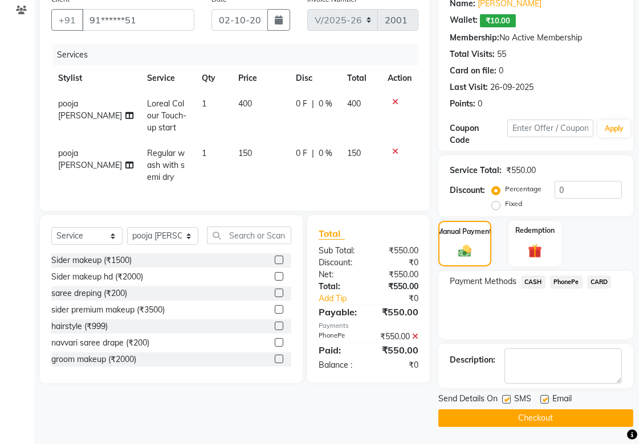
click at [506, 418] on button "Checkout" at bounding box center [535, 419] width 195 height 18
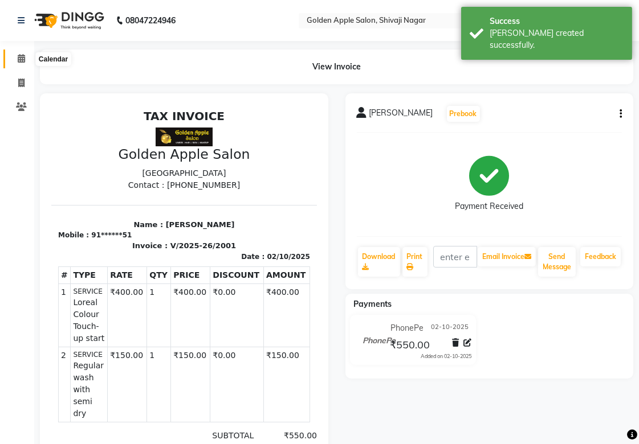
click at [24, 58] on icon at bounding box center [21, 58] width 7 height 9
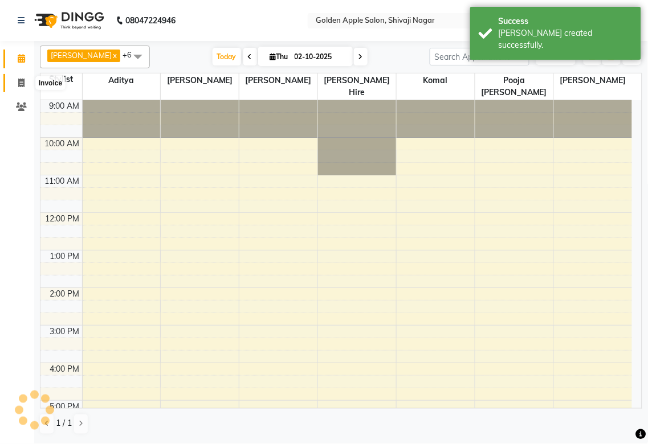
click at [19, 84] on icon at bounding box center [21, 83] width 6 height 9
select select "6072"
select select "service"
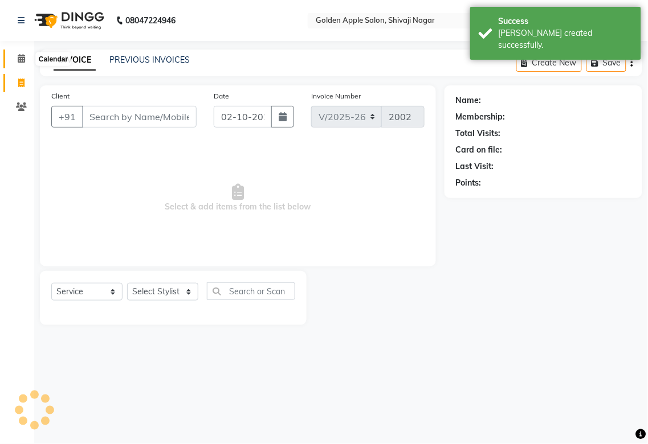
click at [19, 59] on icon at bounding box center [21, 58] width 7 height 9
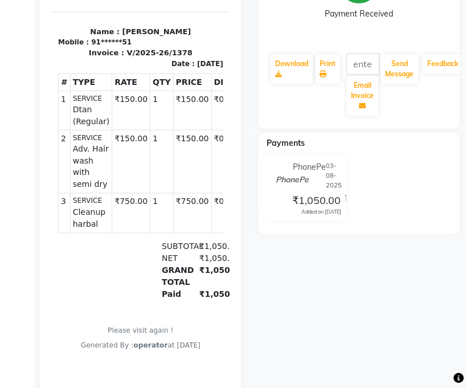
scroll to position [241, 0]
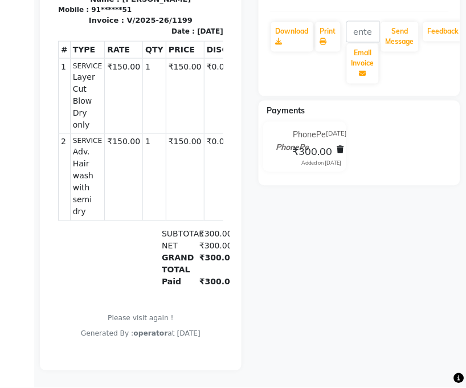
scroll to position [249, 0]
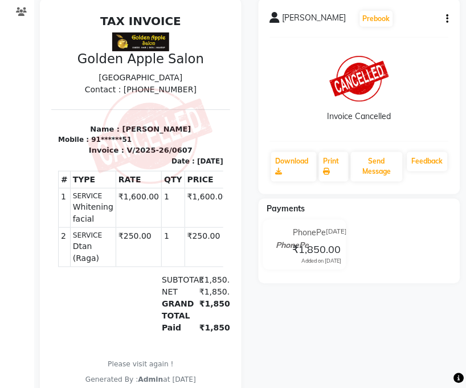
scroll to position [18, 0]
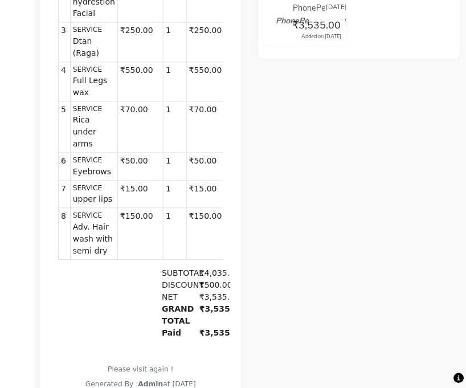
scroll to position [379, 0]
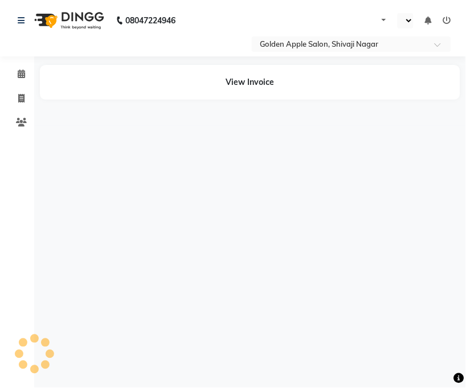
select select "en"
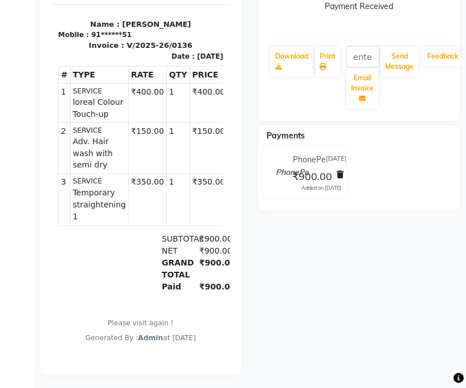
scroll to position [166, 0]
